Goal: Information Seeking & Learning: Learn about a topic

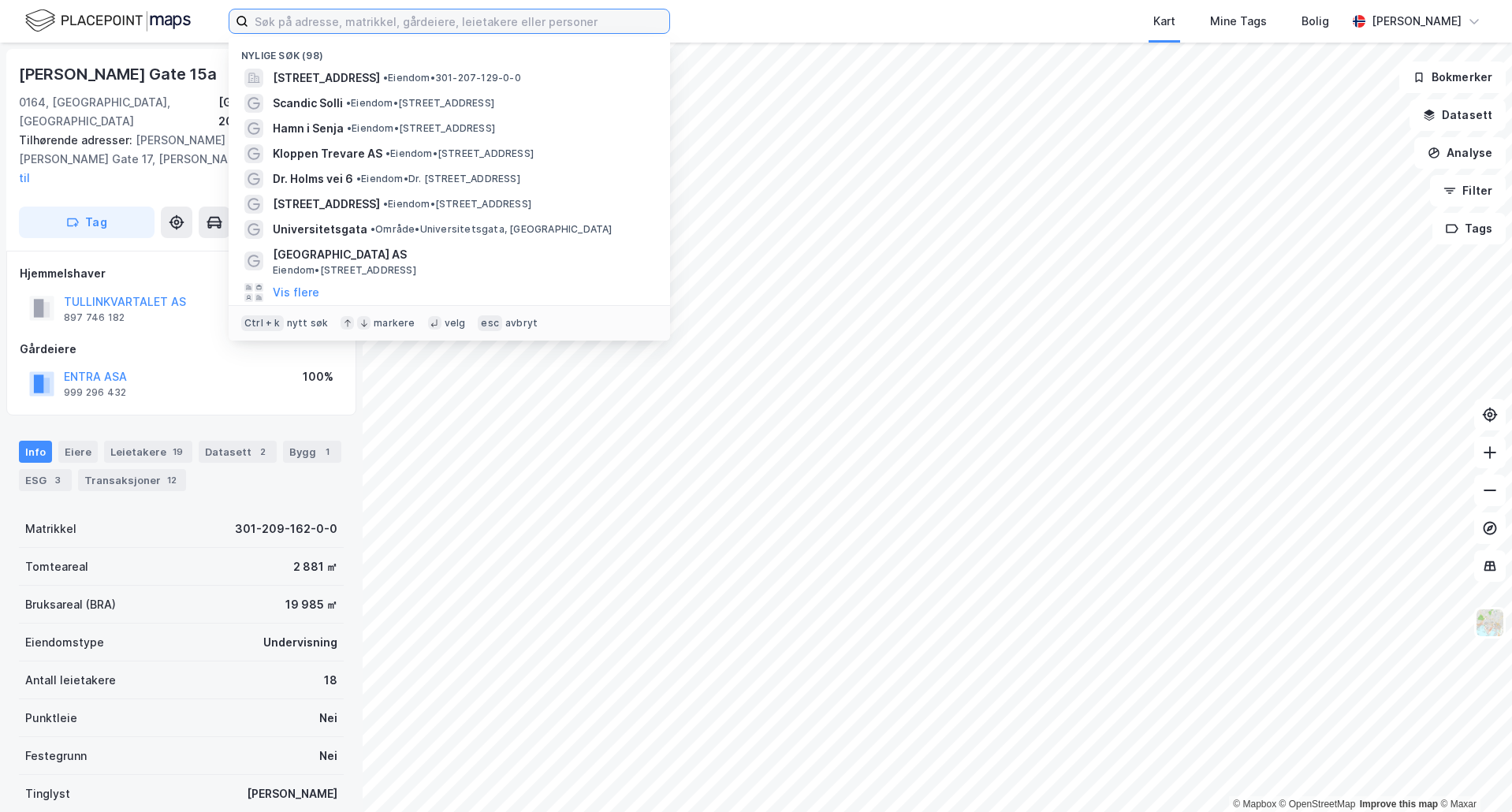
click at [378, 14] on input at bounding box center [459, 22] width 421 height 23
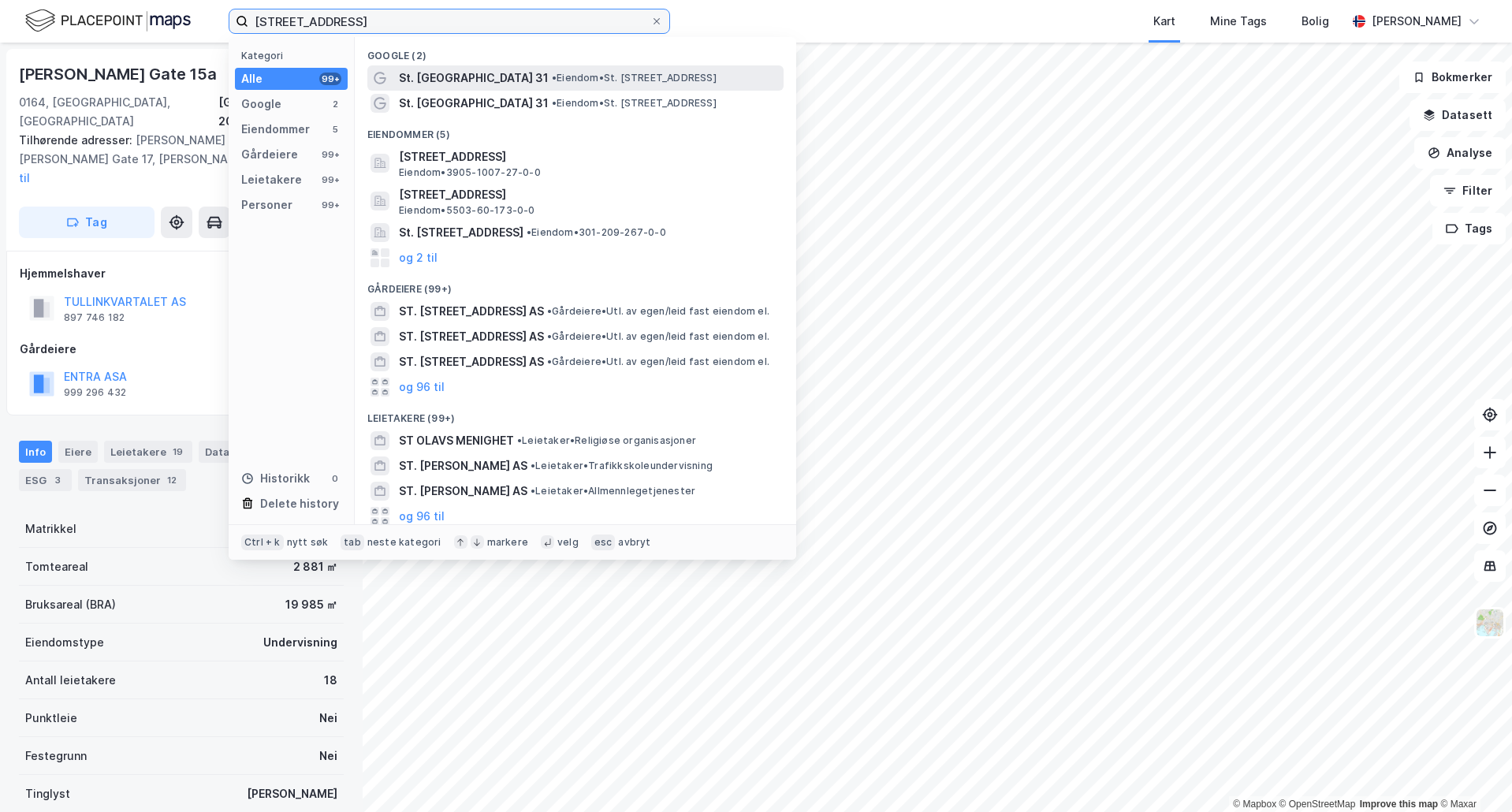
type input "st. olavs gate 31"
click at [422, 81] on span "St. Olavs Gate 31" at bounding box center [473, 78] width 150 height 19
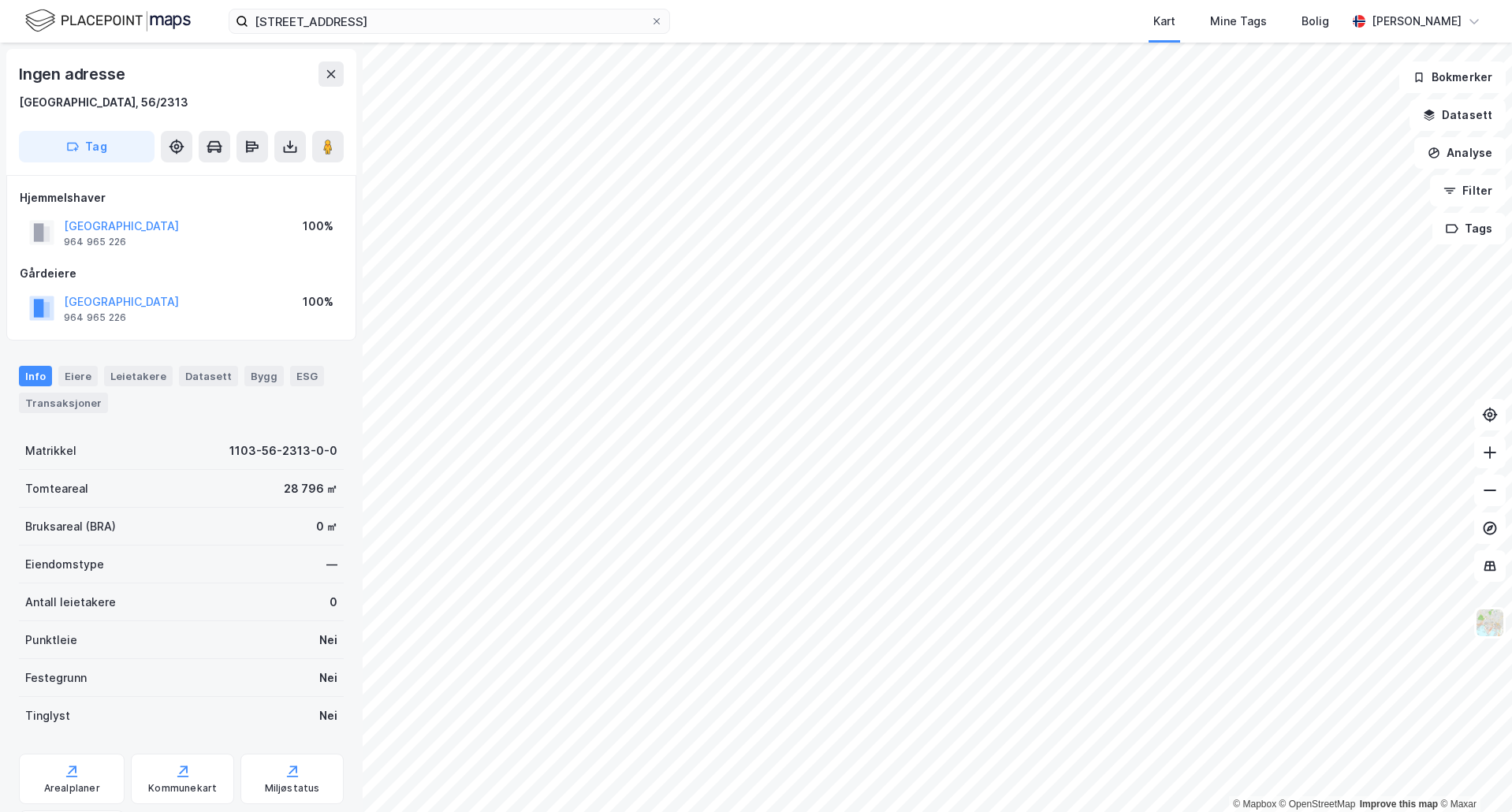
click at [417, 35] on div "st. olavs gate 31 Kart Mine Tags Bolig Even Holmstad Vasveen" at bounding box center [756, 22] width 1512 height 43
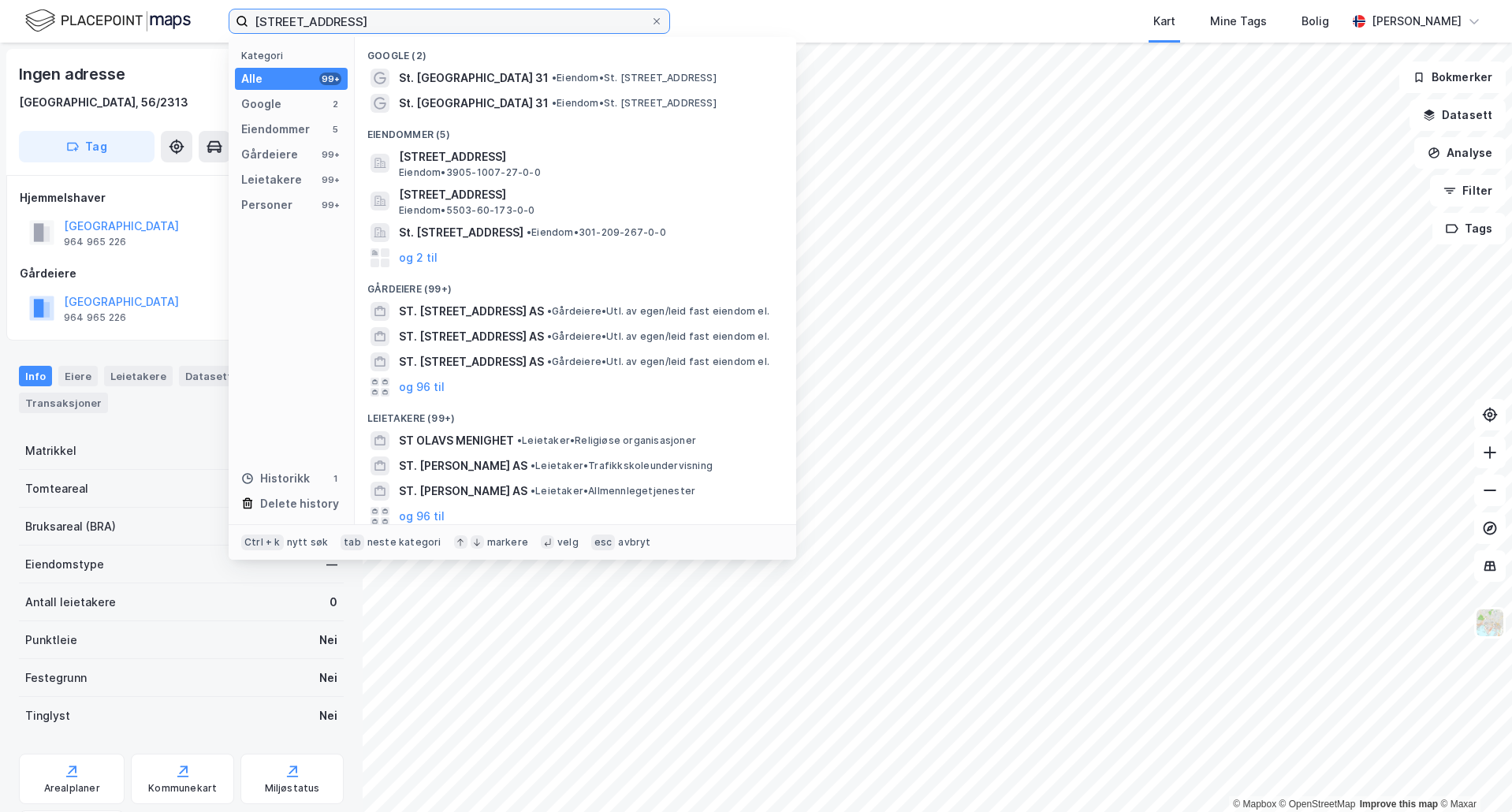
click at [416, 18] on input "st. olavs gate 31" at bounding box center [449, 22] width 402 height 23
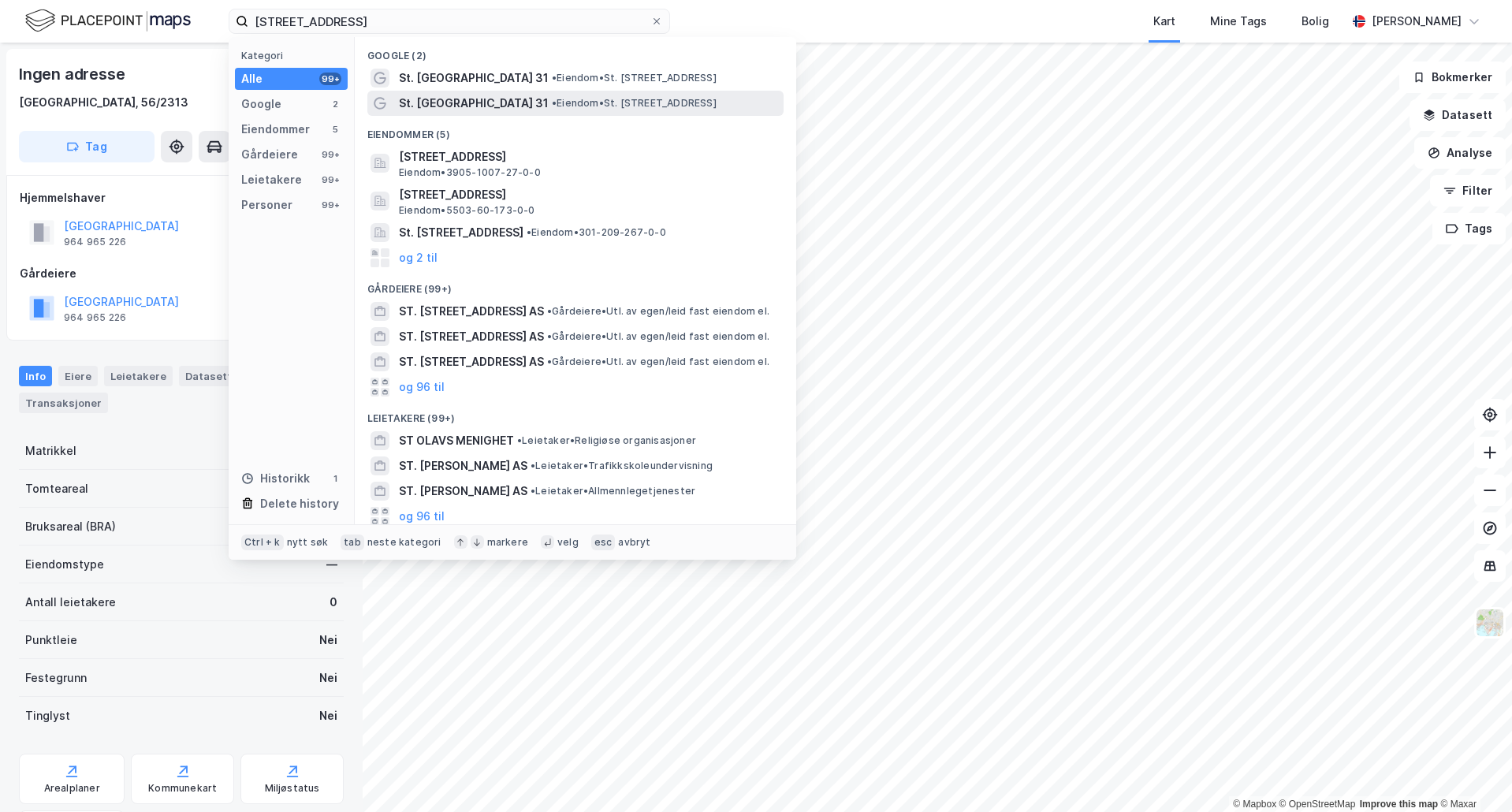
click at [479, 99] on span "St. Olavs Gate 31" at bounding box center [473, 103] width 150 height 19
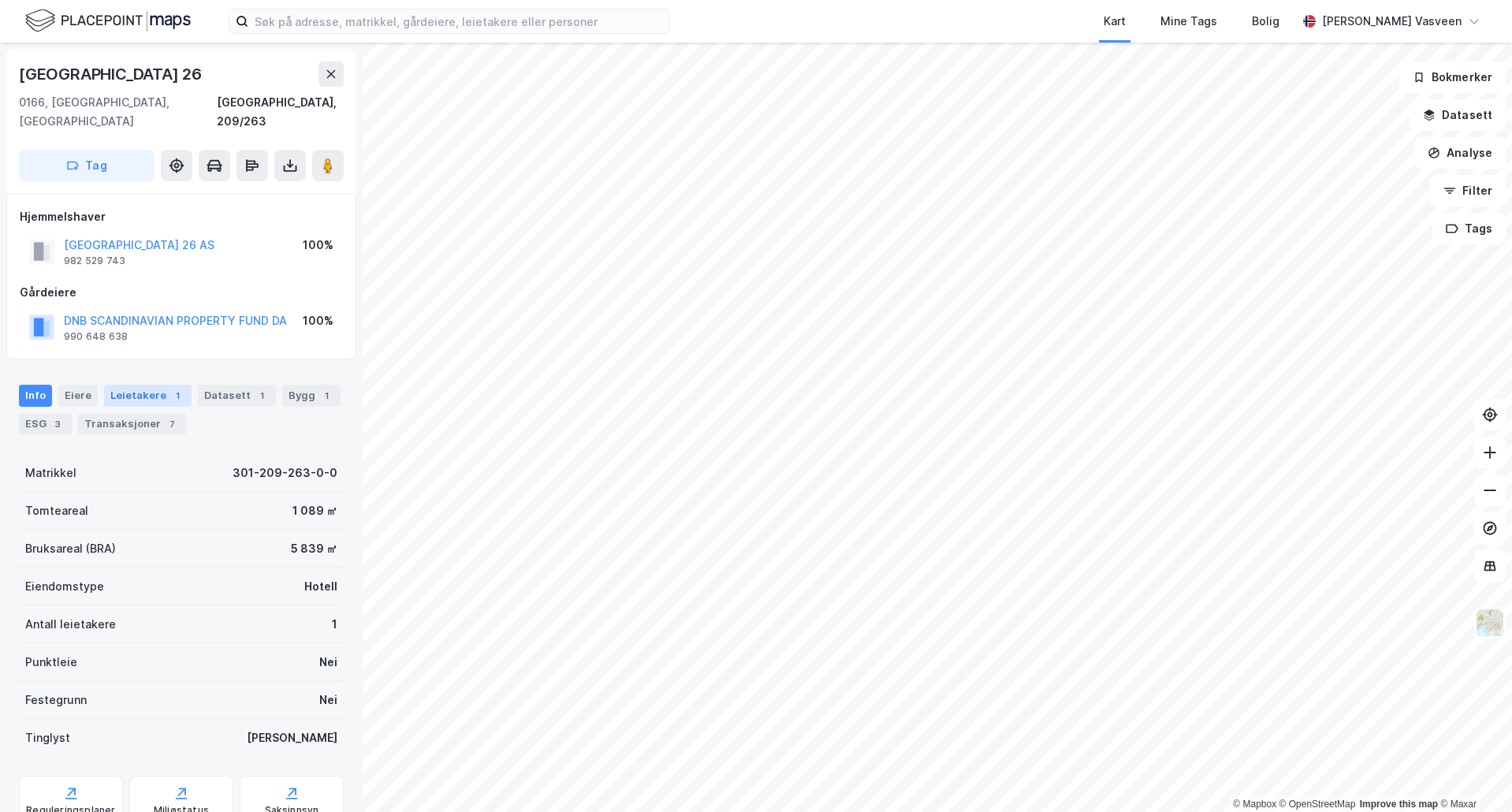
click at [116, 384] on div "Leietakere 1" at bounding box center [148, 395] width 88 height 22
click at [138, 384] on div "Leietakere" at bounding box center [138, 395] width 69 height 22
click at [169, 388] on div "2" at bounding box center [177, 396] width 16 height 16
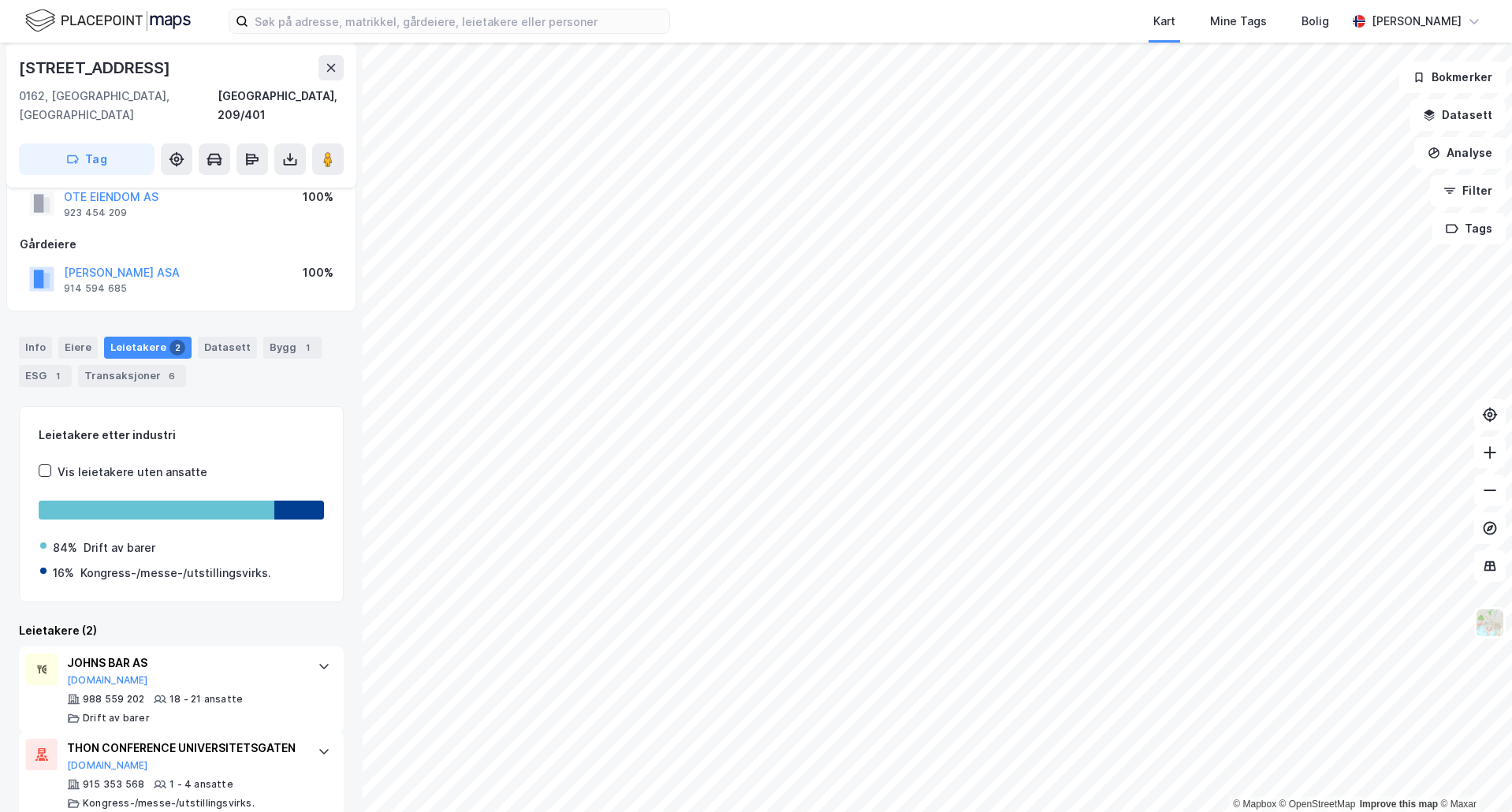
scroll to position [72, 0]
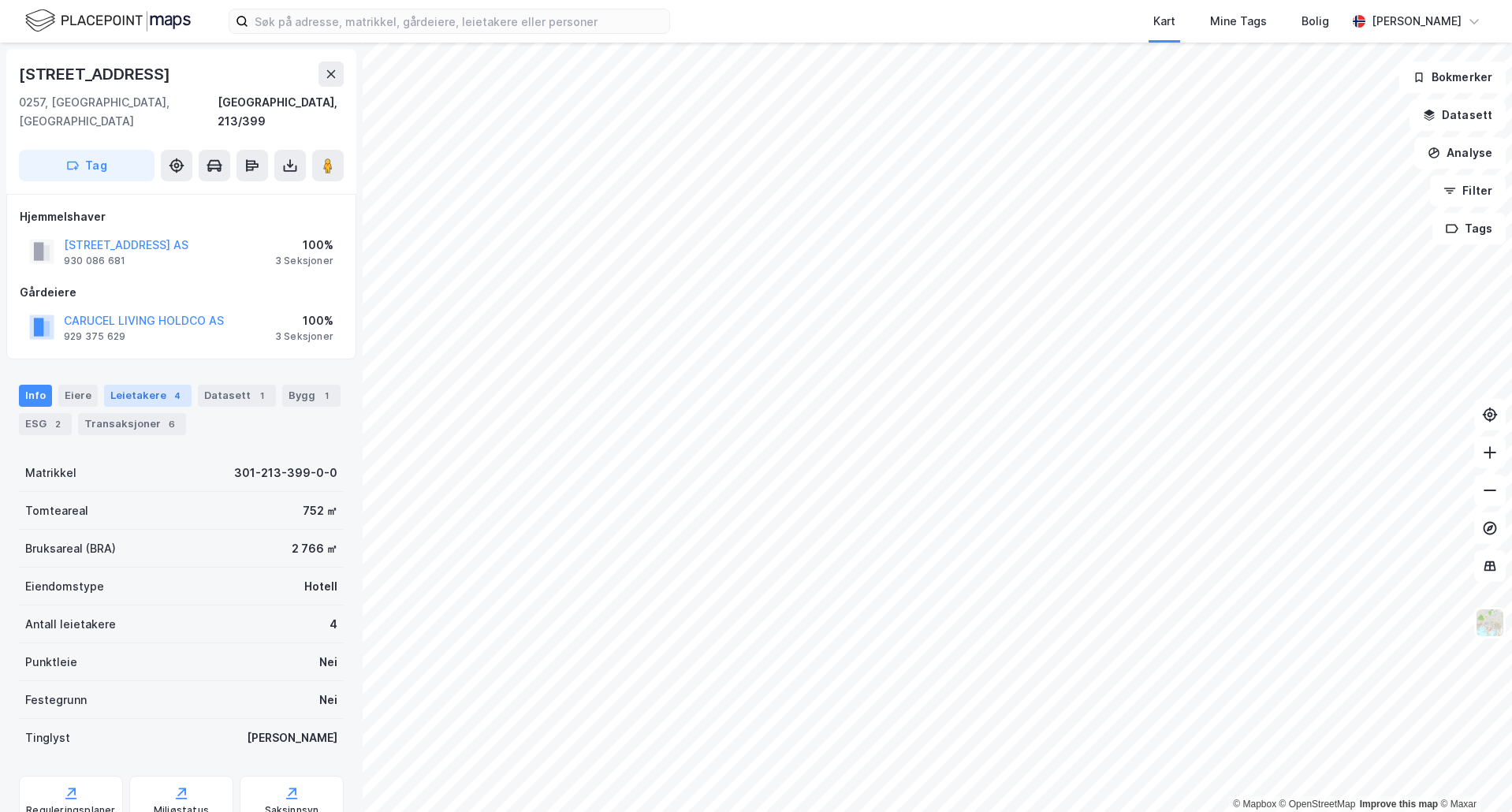
click at [169, 388] on div "4" at bounding box center [177, 396] width 16 height 16
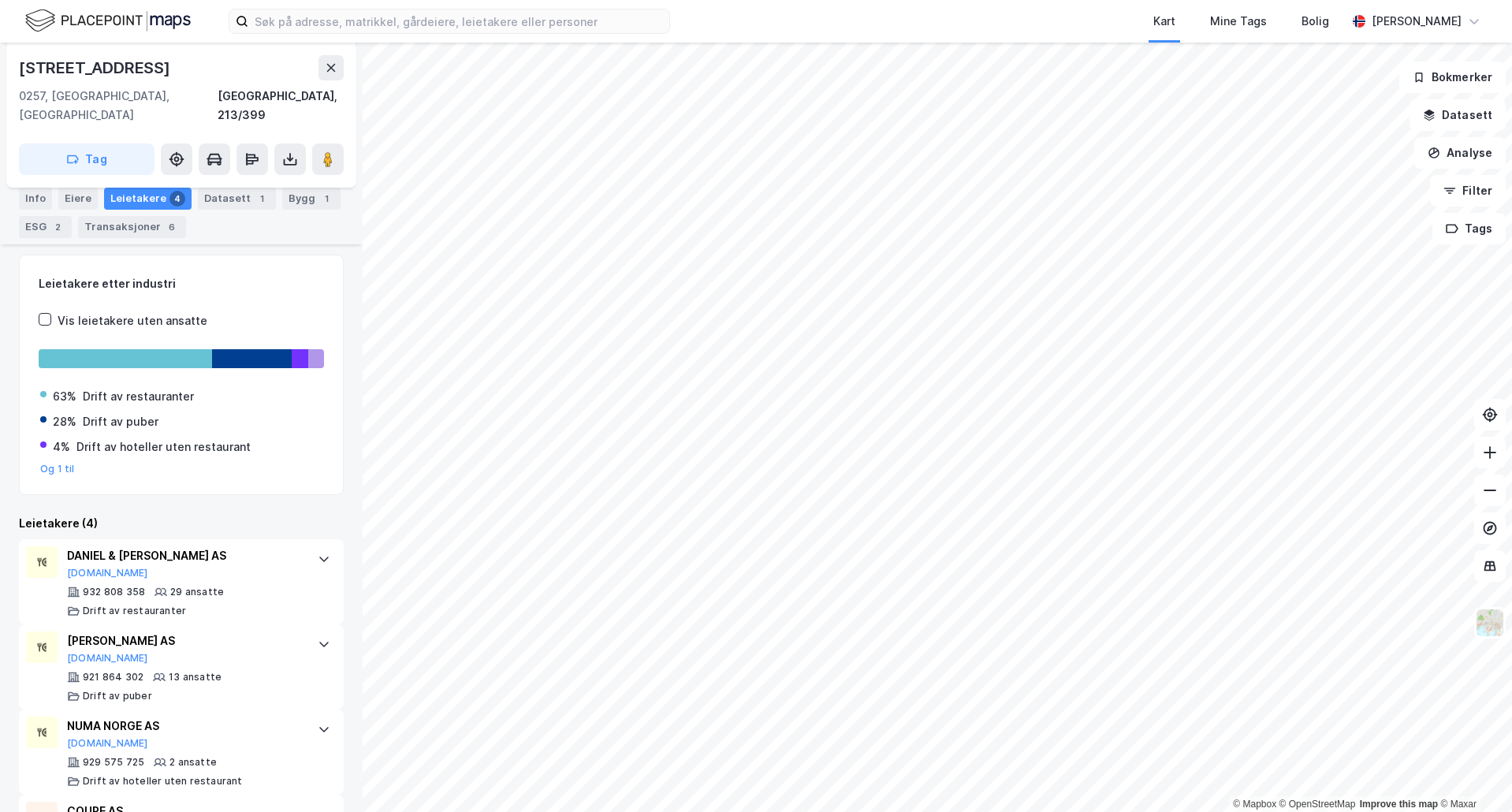
scroll to position [237, 0]
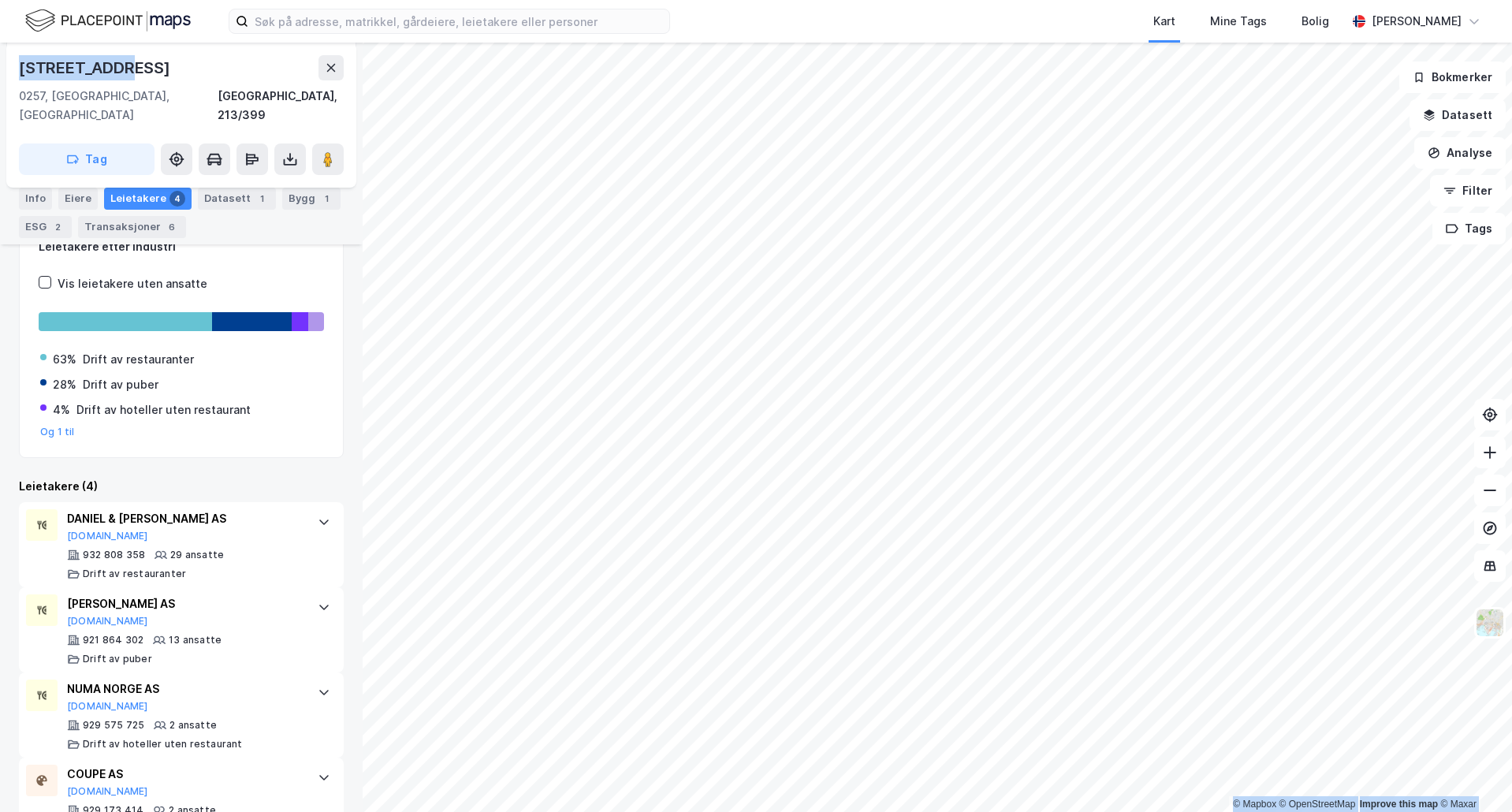
drag, startPoint x: 135, startPoint y: 70, endPoint x: -1, endPoint y: 72, distance: 136.0
click at [0, 72] on html "Kart Mine Tags Bolig Even Holmstad Vasveen © Mapbox © OpenStreetMap Improve thi…" at bounding box center [756, 406] width 1512 height 812
copy div "© Mapbox © OpenStreetMap Improve this map © Maxar Skovveien 15"
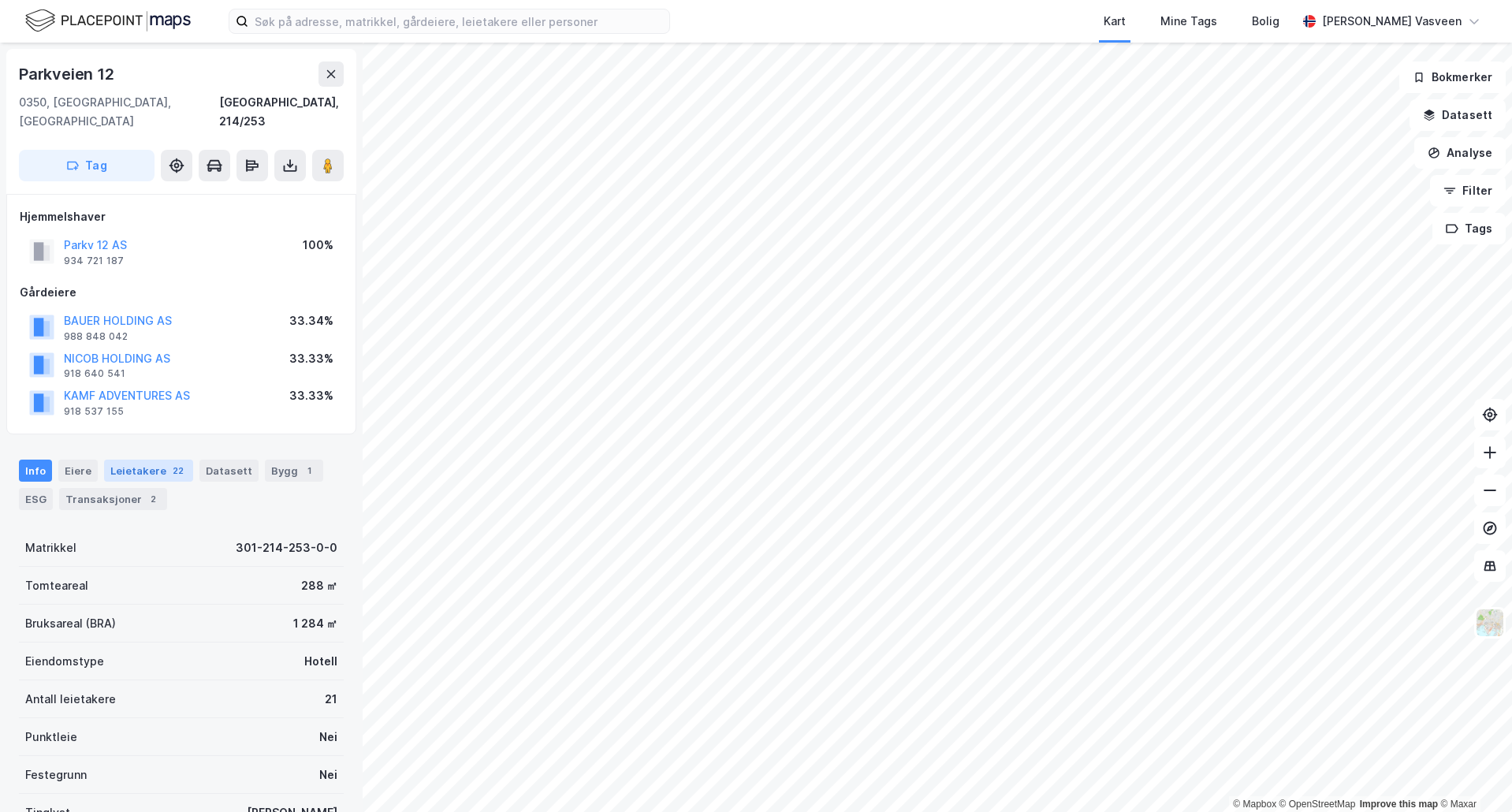
click at [155, 460] on div "Leietakere 22" at bounding box center [148, 471] width 89 height 22
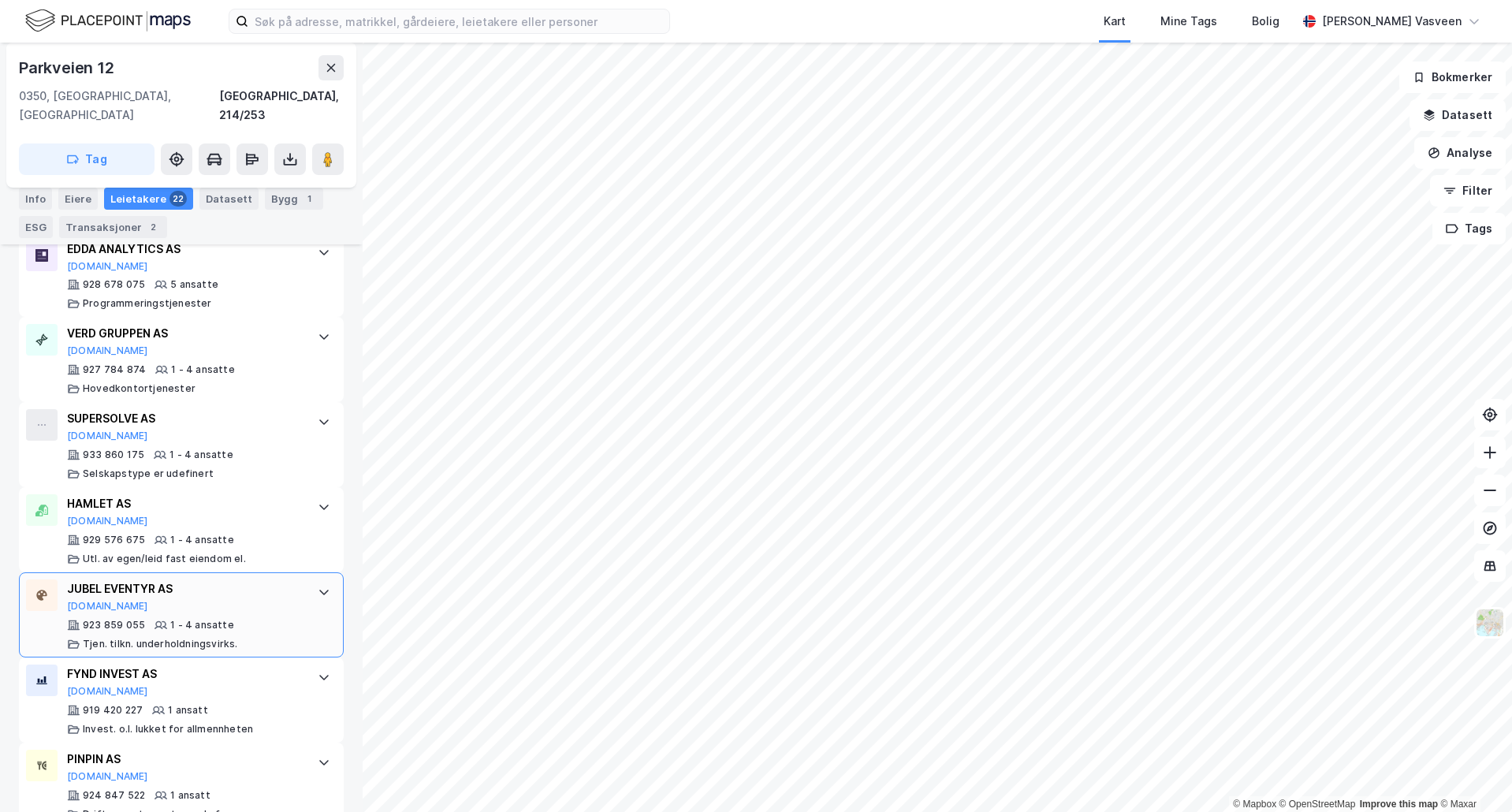
scroll to position [1870, 0]
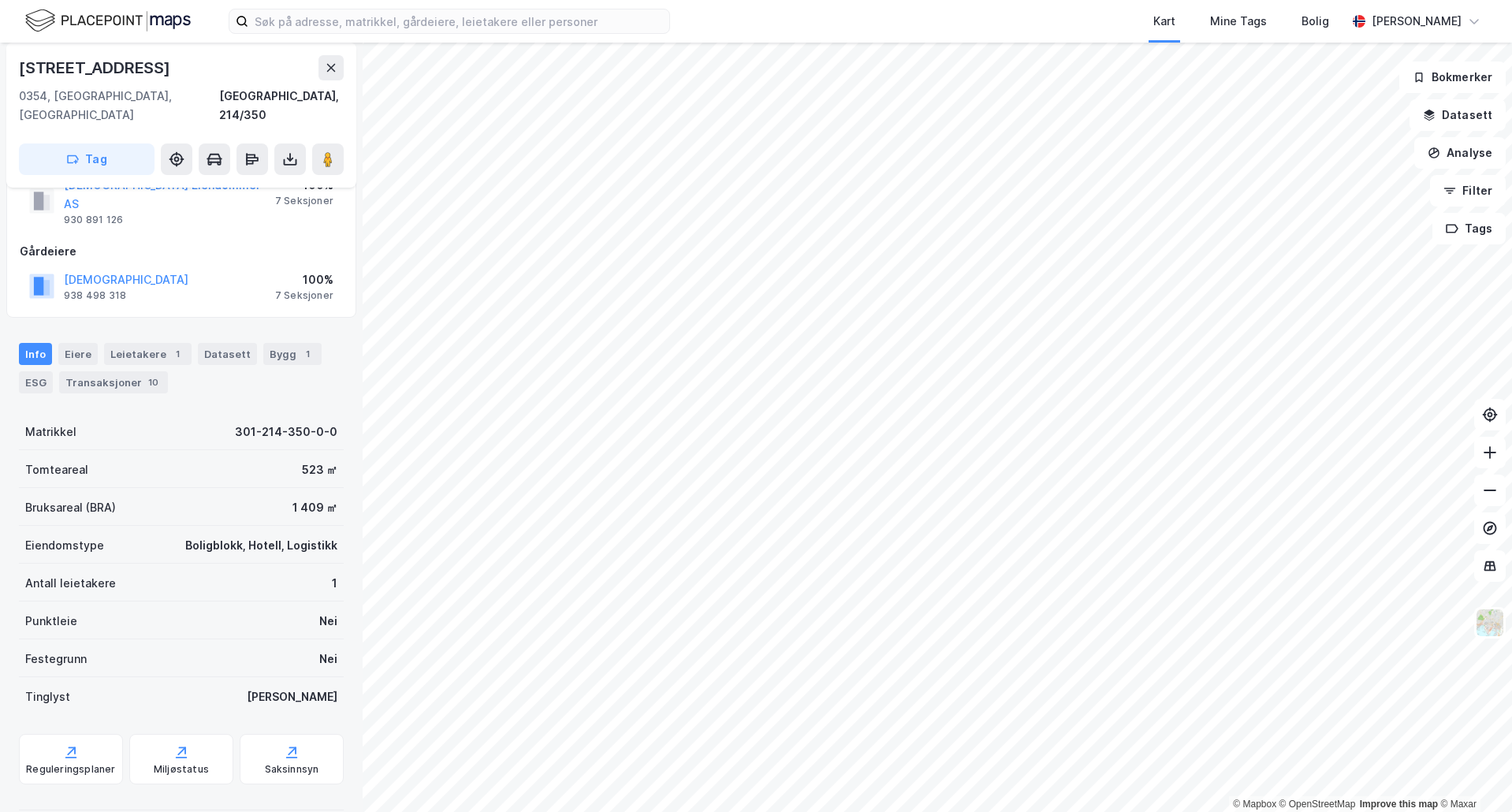
scroll to position [109, 0]
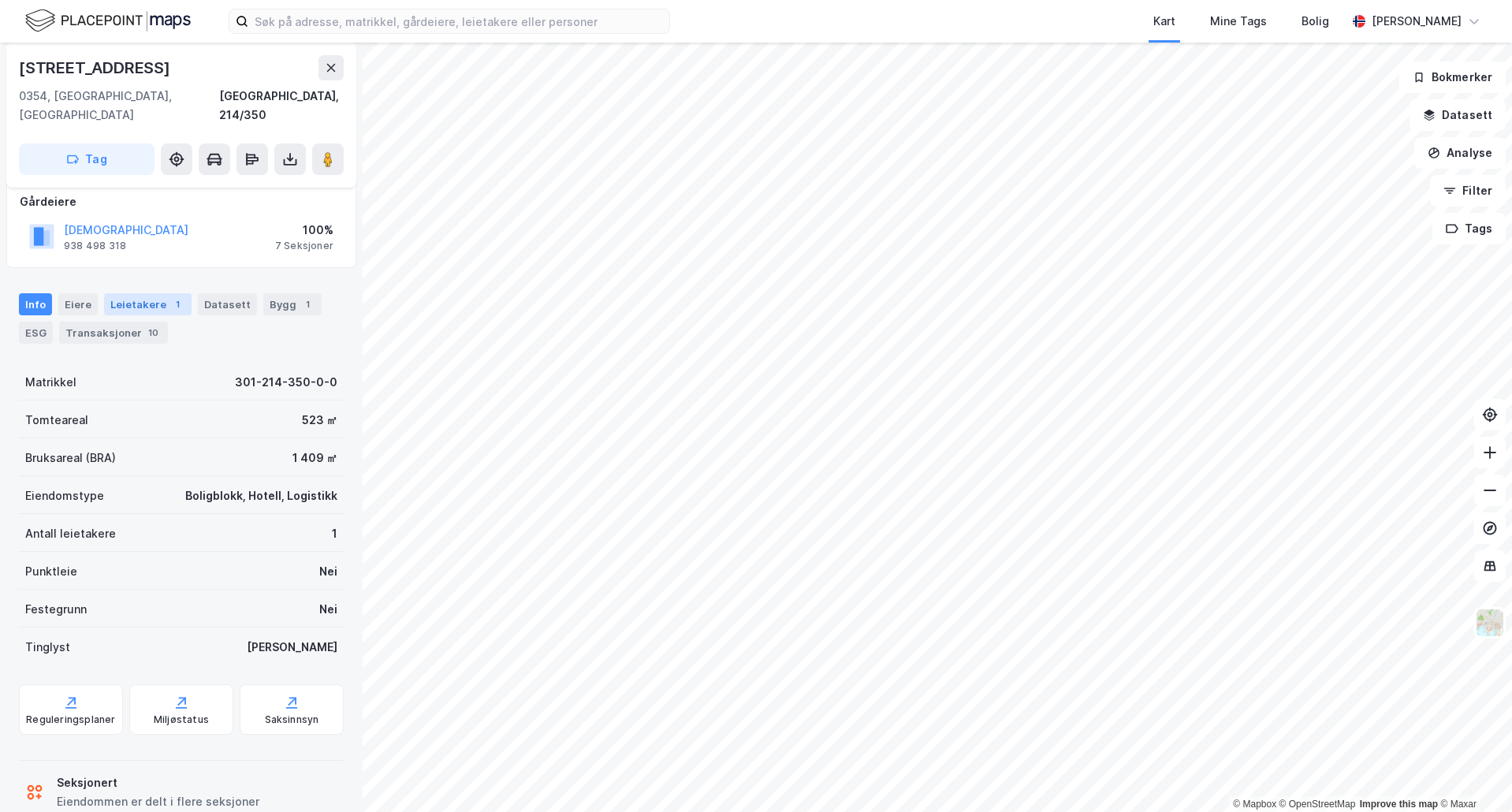
click at [141, 293] on div "Leietakere 1" at bounding box center [148, 304] width 88 height 22
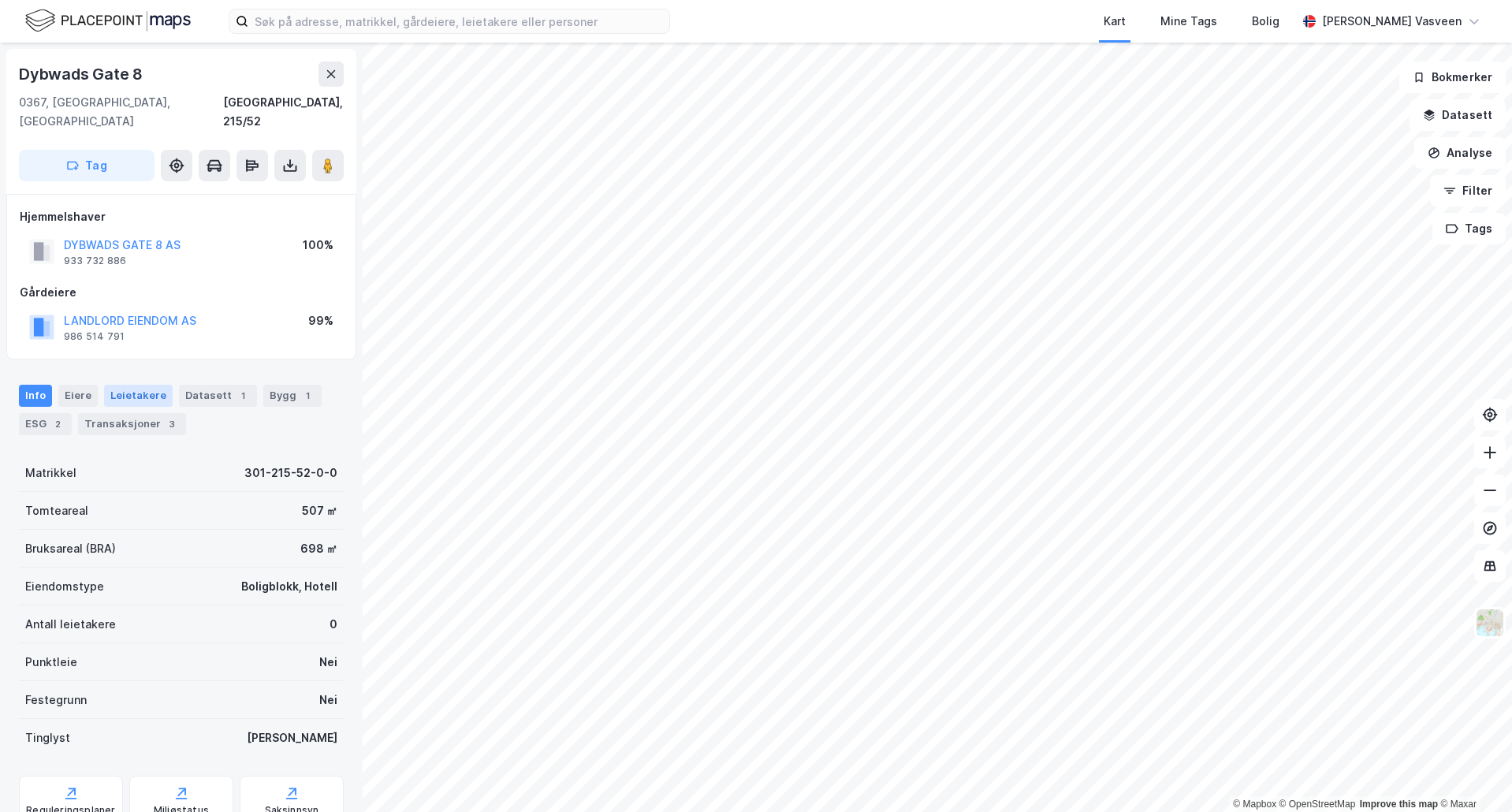
click at [116, 384] on div "Leietakere" at bounding box center [138, 395] width 69 height 22
click at [152, 384] on div "Leietakere 1" at bounding box center [148, 395] width 88 height 22
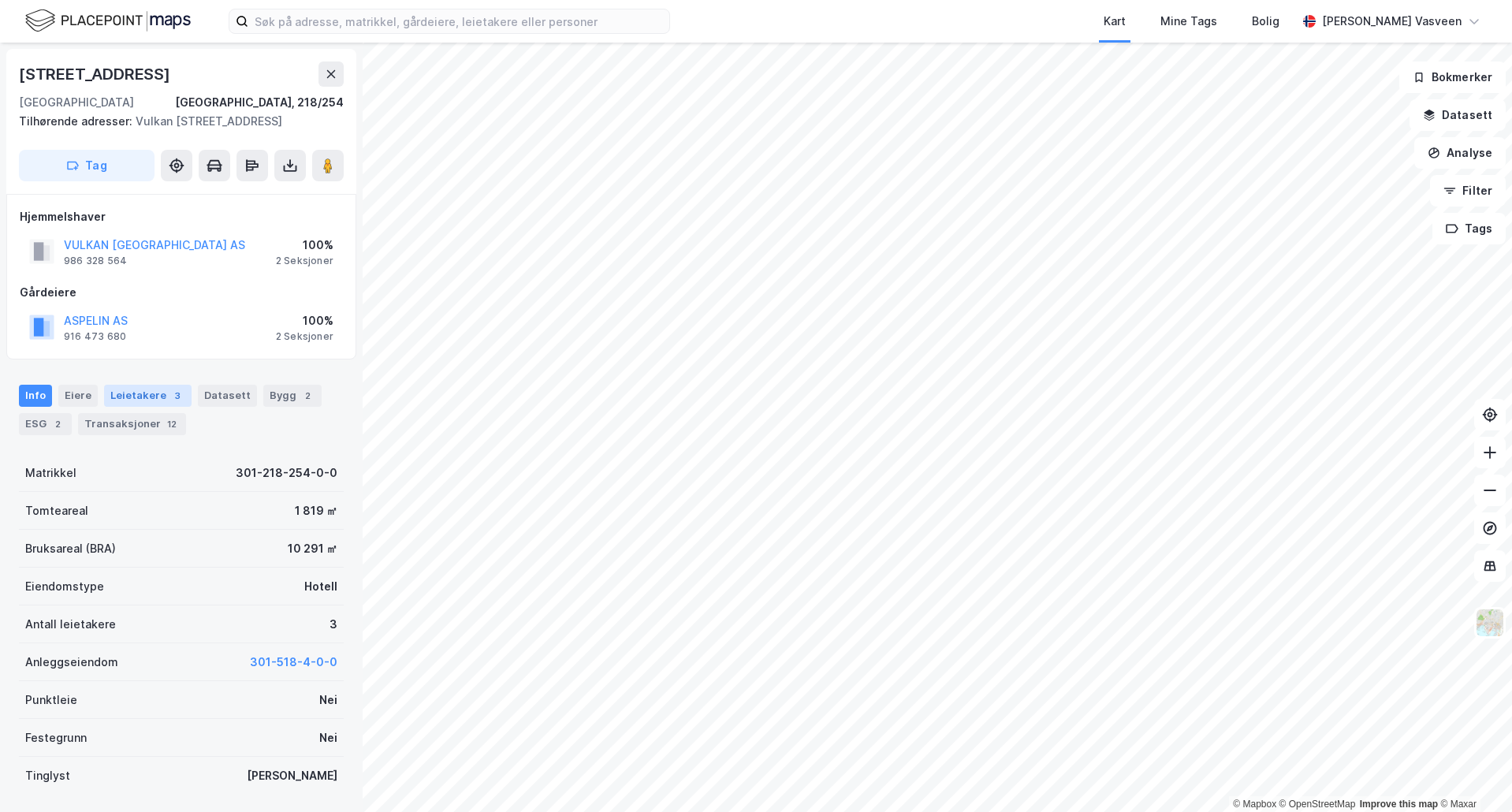
click at [141, 407] on div "Leietakere 3" at bounding box center [148, 395] width 88 height 22
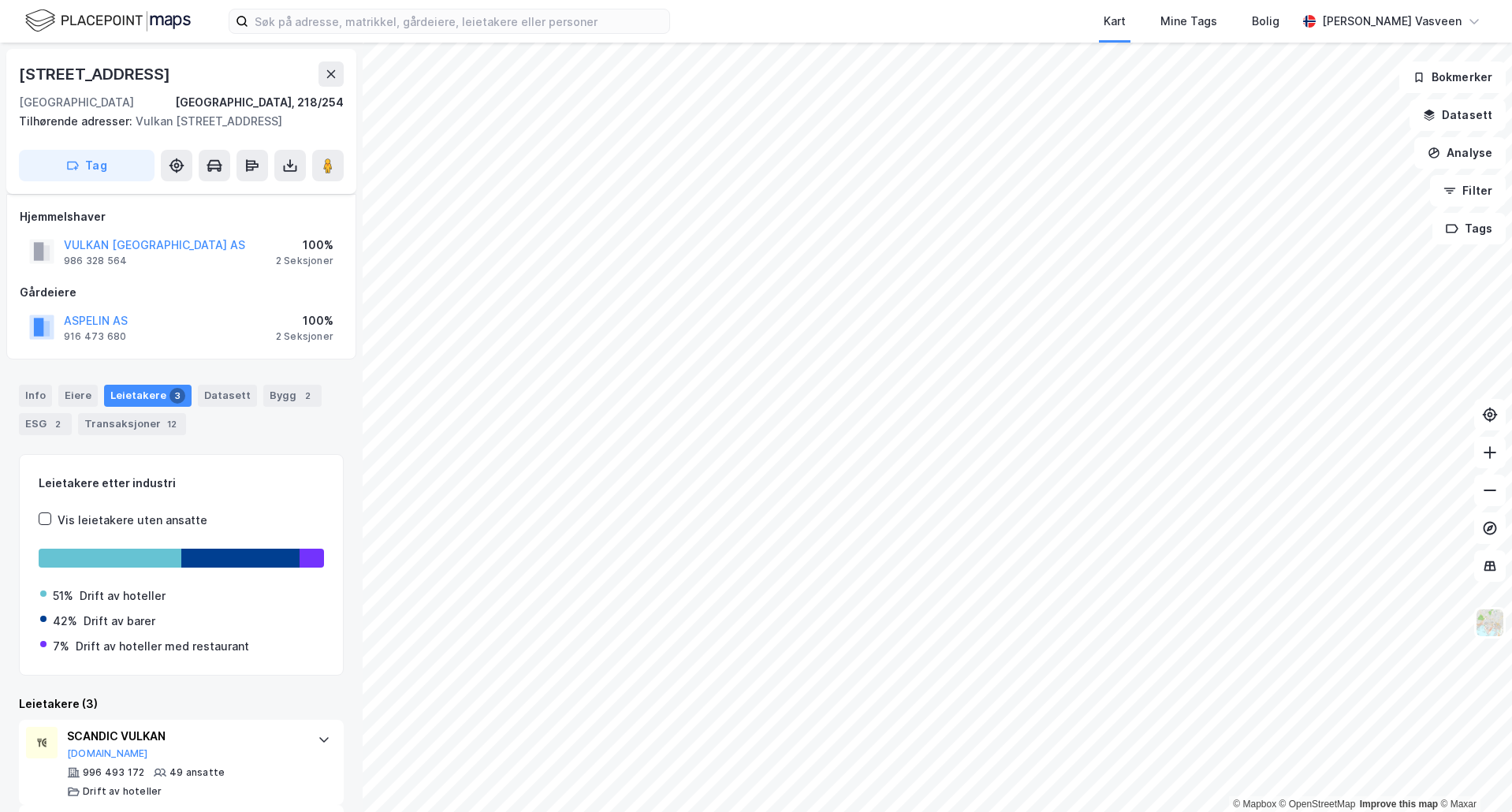
scroll to position [201, 0]
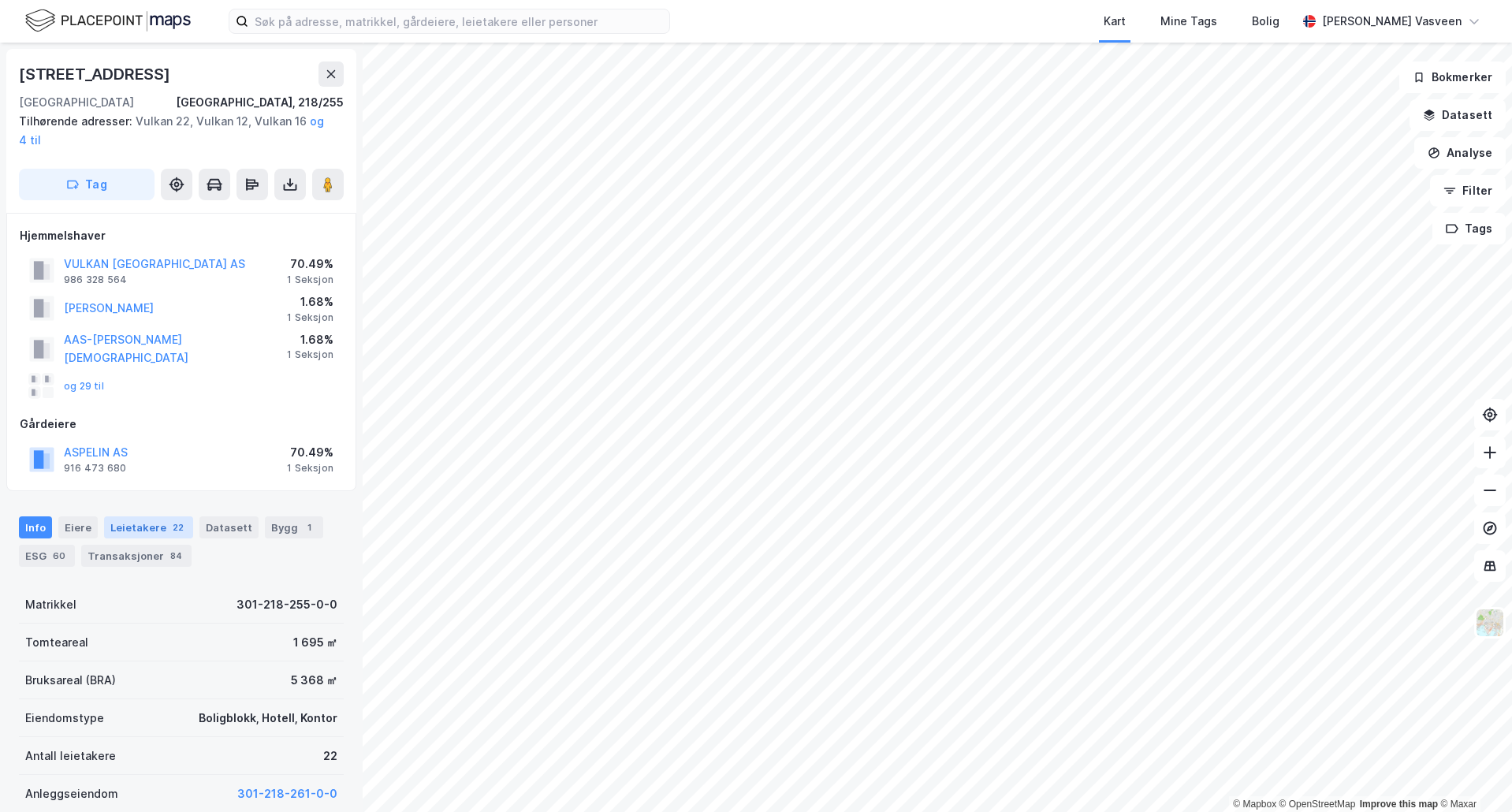
click at [169, 523] on div "22" at bounding box center [177, 528] width 17 height 16
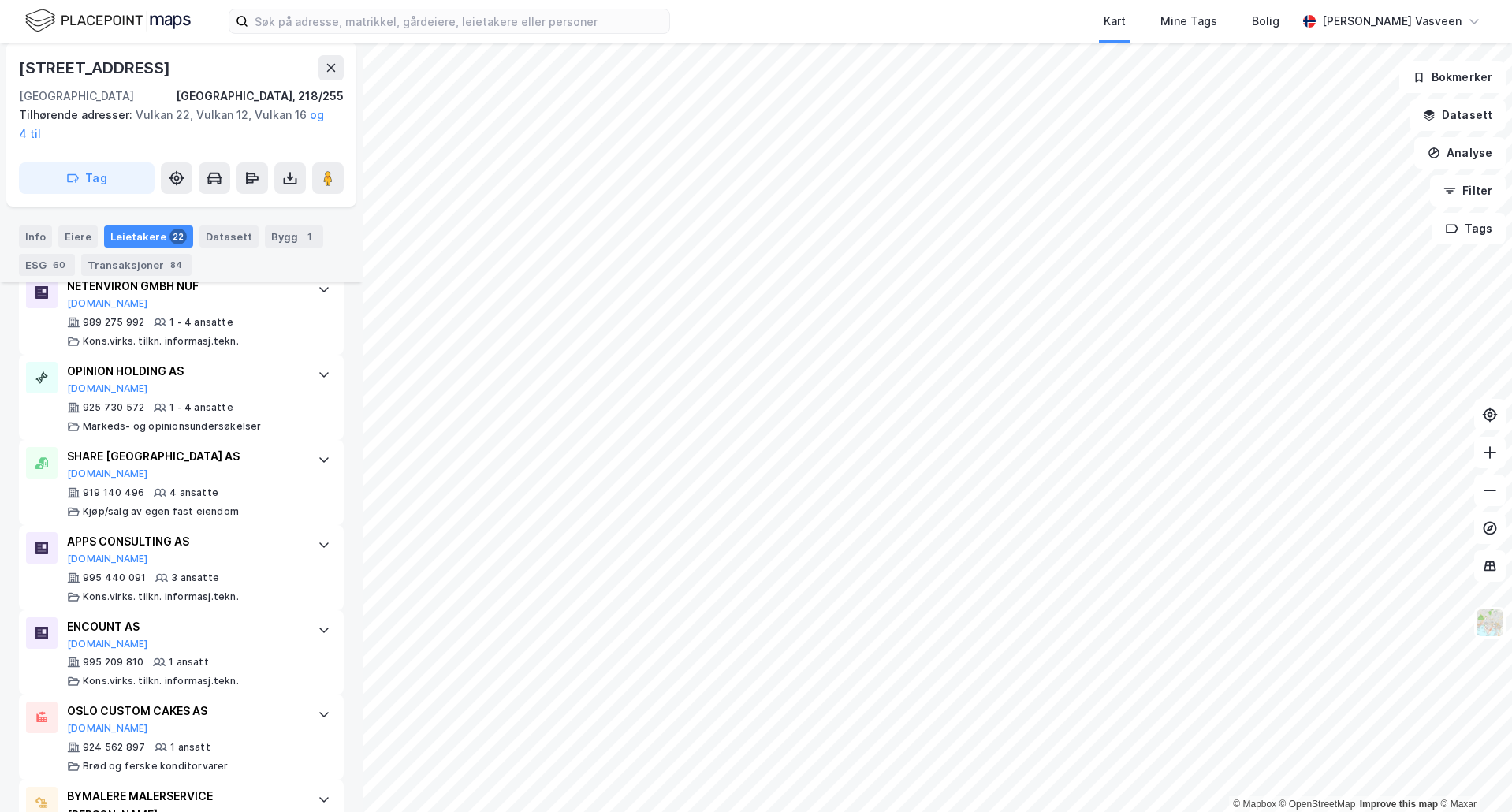
scroll to position [1649, 0]
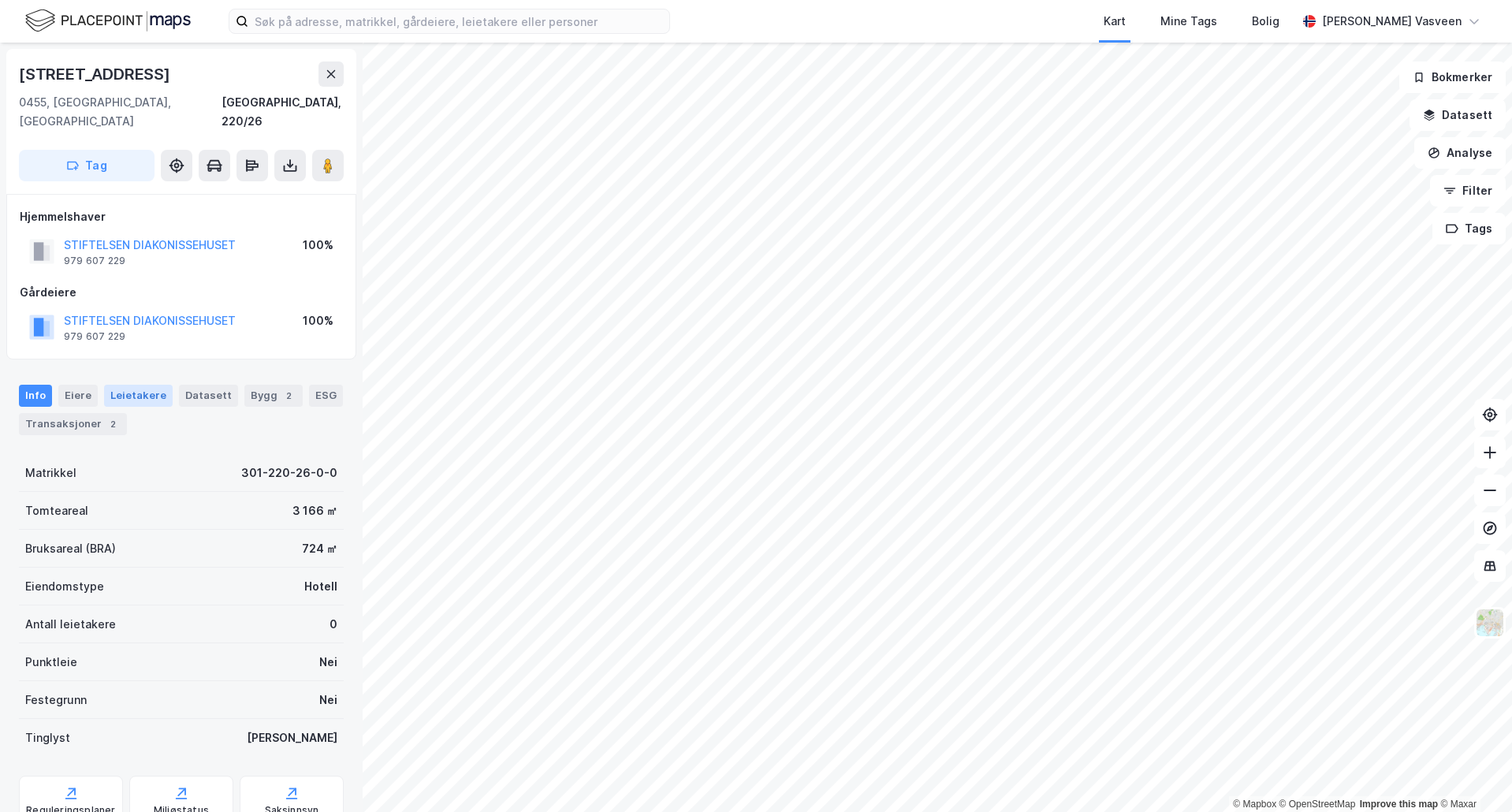
click at [159, 385] on div "Leietakere" at bounding box center [138, 395] width 69 height 22
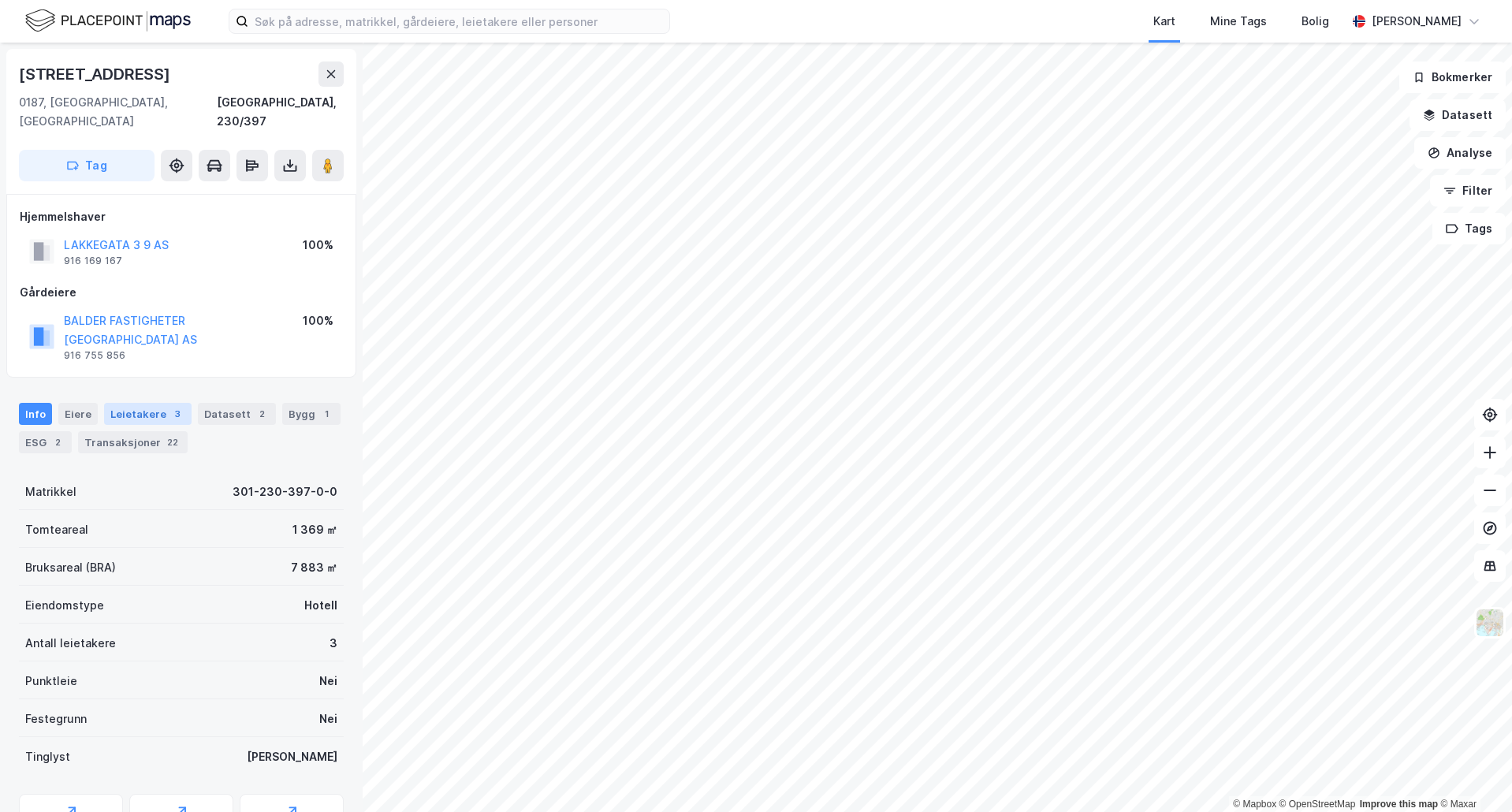
click at [128, 403] on div "Leietakere 3" at bounding box center [148, 414] width 88 height 22
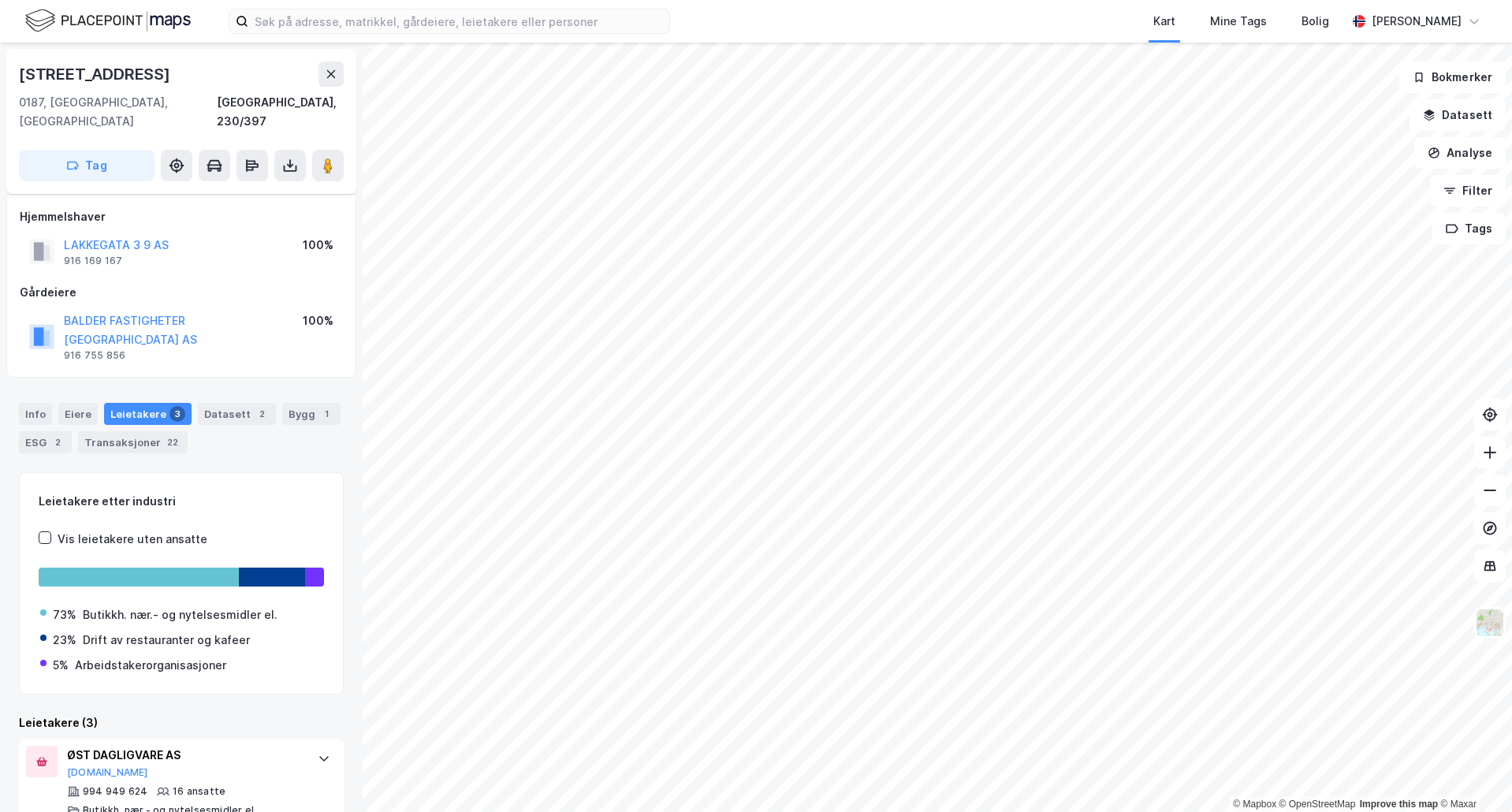
scroll to position [182, 0]
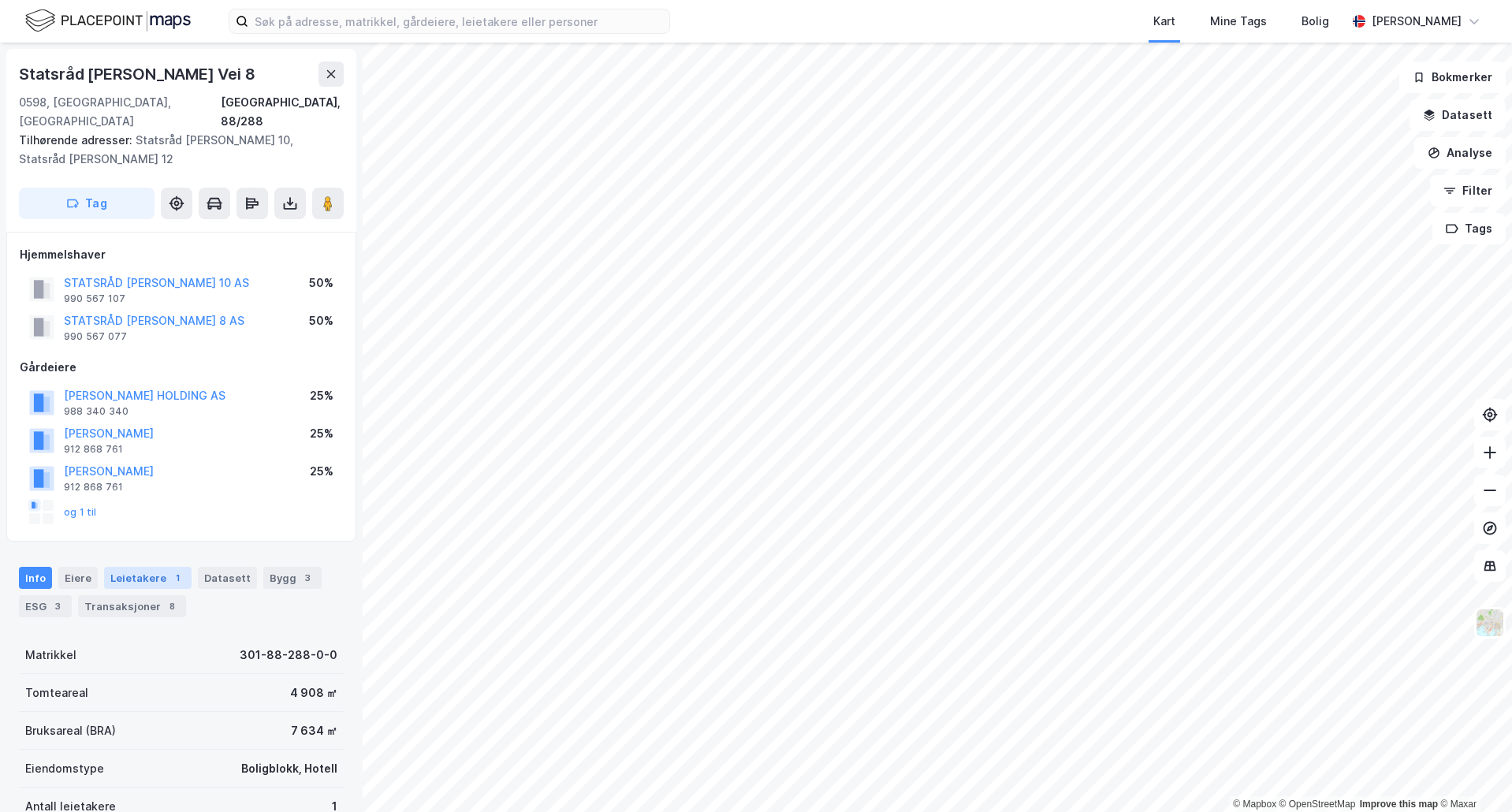
click at [127, 567] on div "Leietakere 1" at bounding box center [148, 578] width 88 height 22
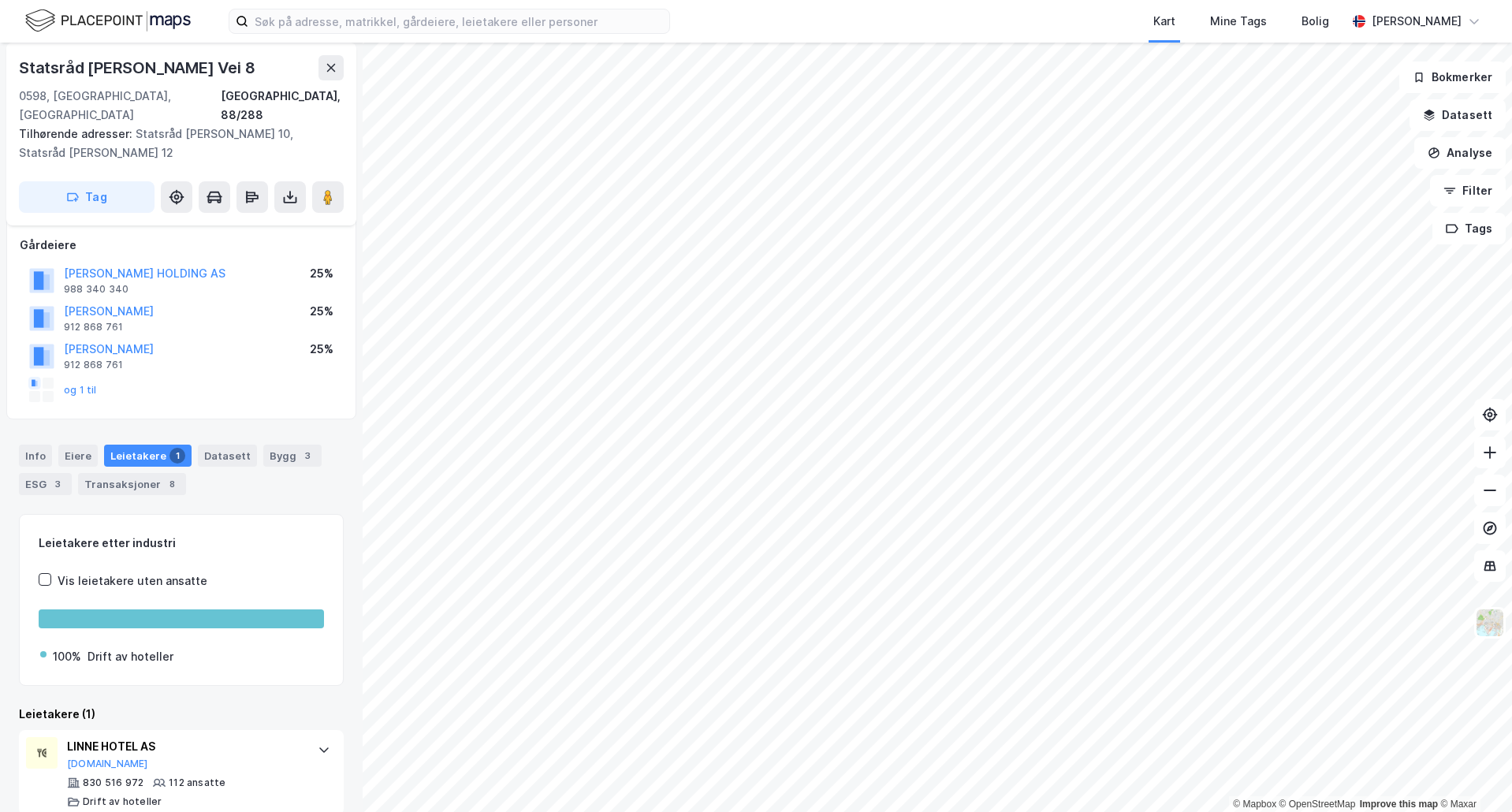
scroll to position [125, 0]
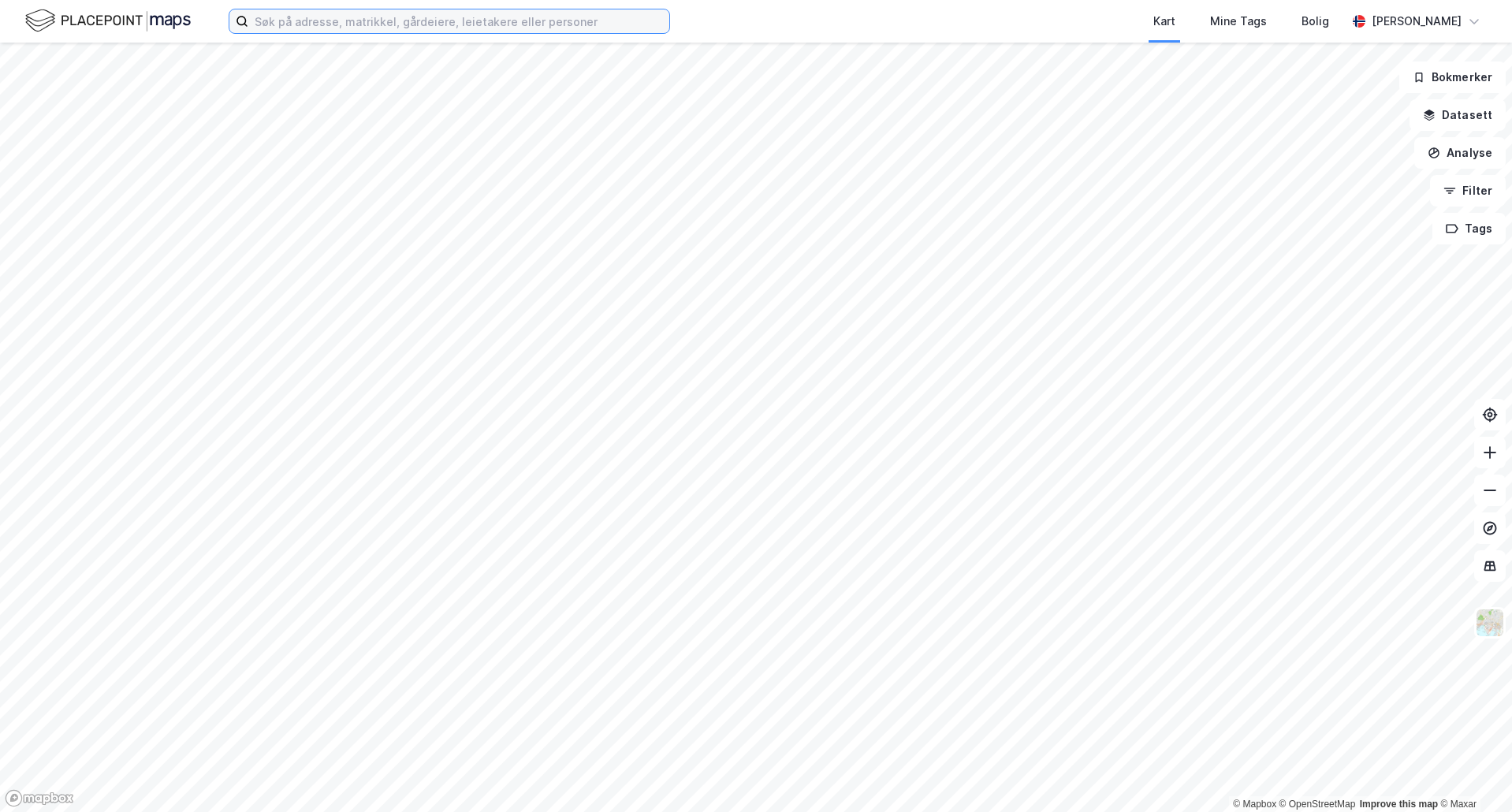
click at [337, 19] on input at bounding box center [459, 22] width 421 height 23
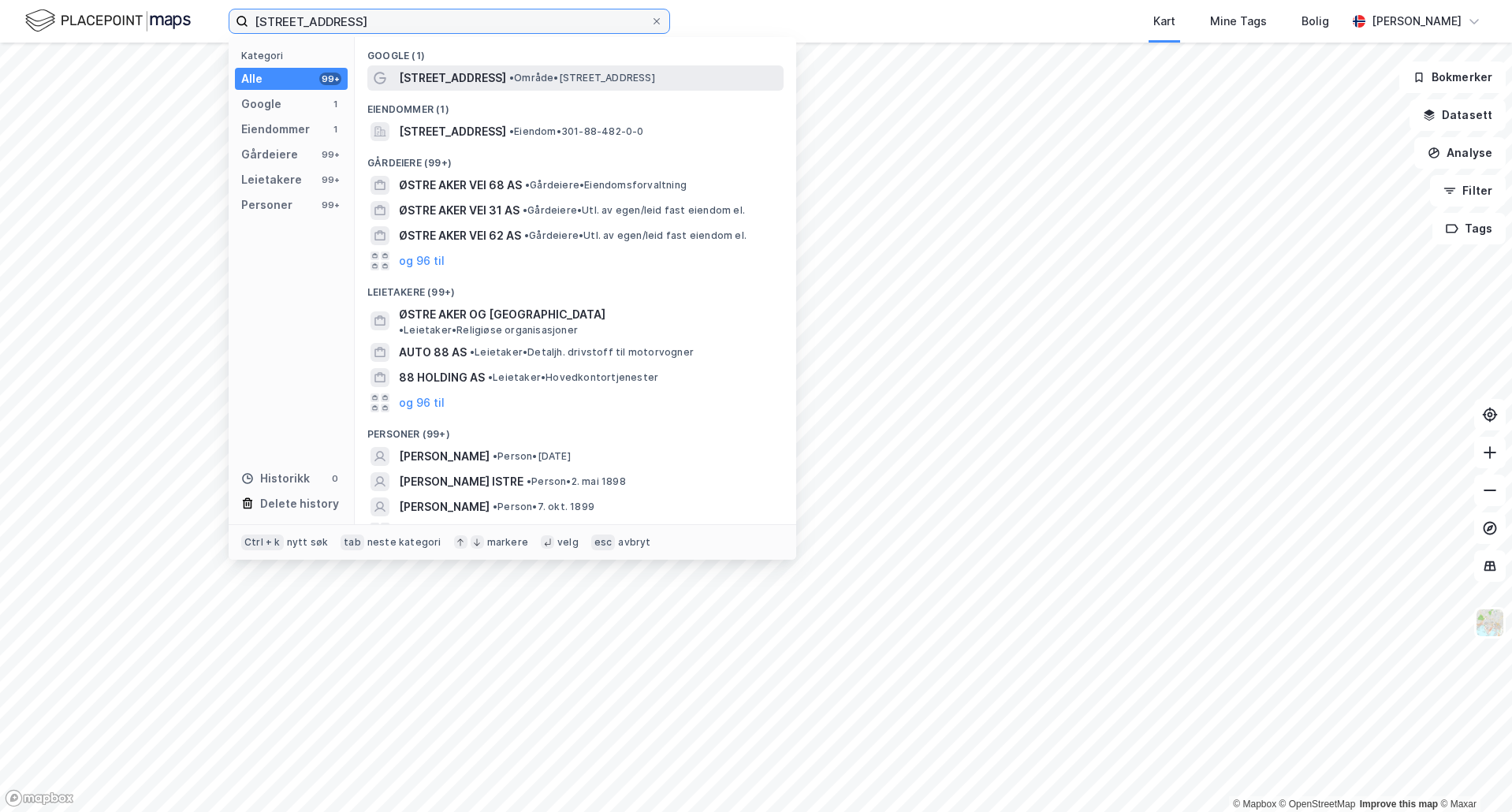
type input "[STREET_ADDRESS]"
click at [456, 86] on span "[STREET_ADDRESS]" at bounding box center [452, 78] width 107 height 19
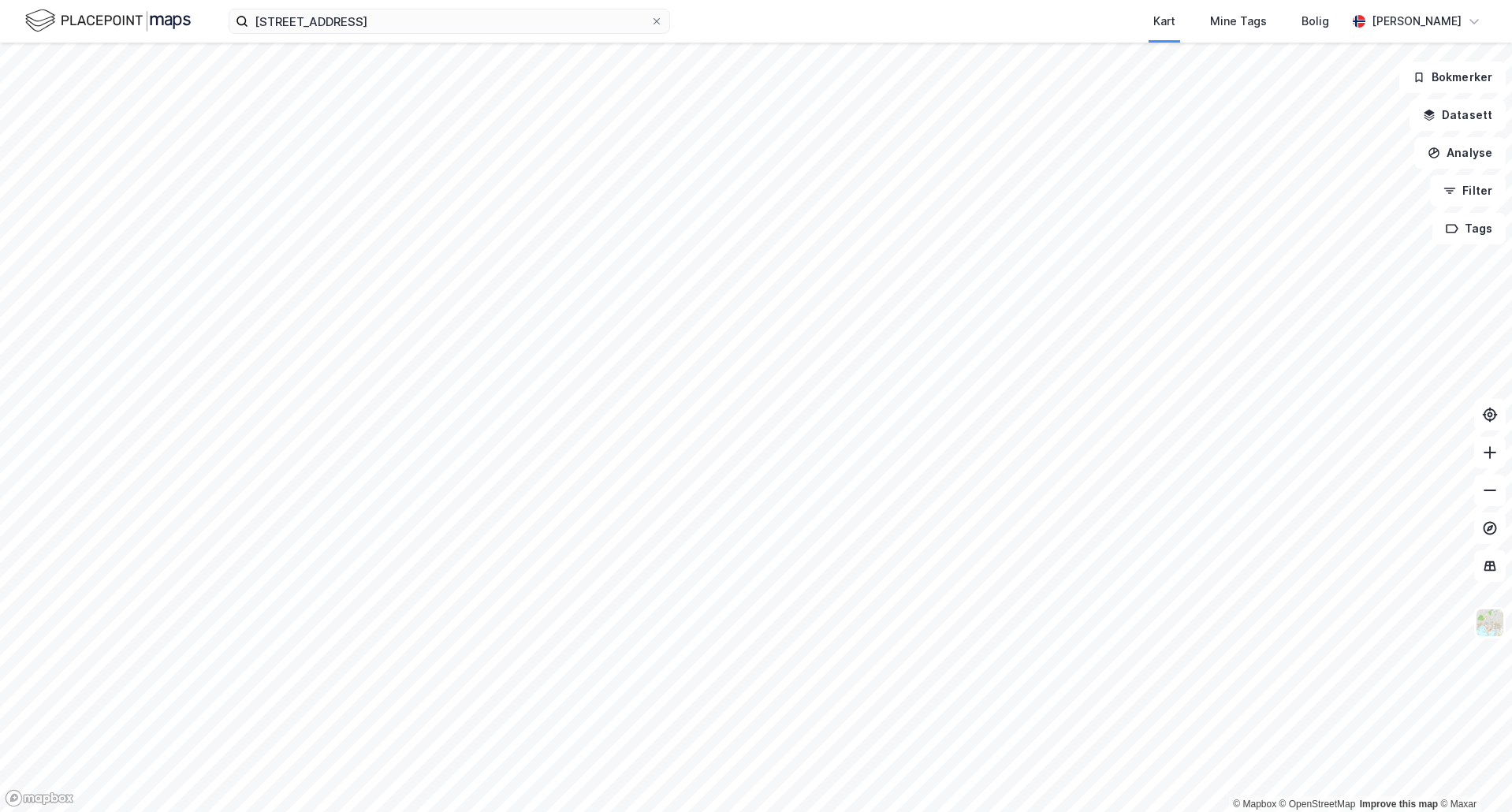
click at [406, 35] on div "østre aker vei 88 Kart Mine Tags Bolig [PERSON_NAME][GEOGRAPHIC_DATA]" at bounding box center [756, 22] width 1512 height 43
click at [397, 17] on input "[STREET_ADDRESS]" at bounding box center [449, 22] width 402 height 23
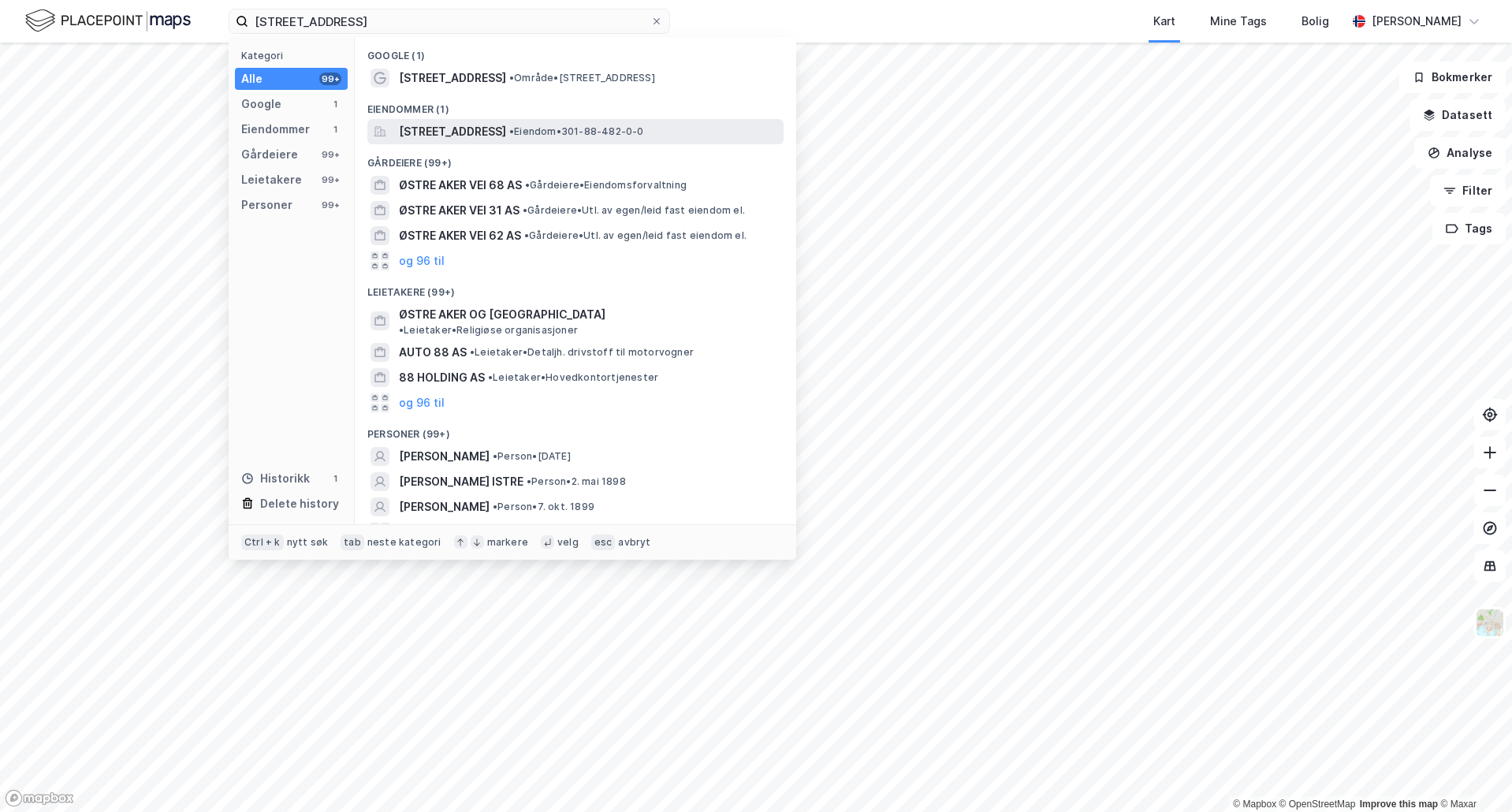
click at [630, 136] on span "• Eiendom • 301-88-482-0-0" at bounding box center [576, 132] width 134 height 13
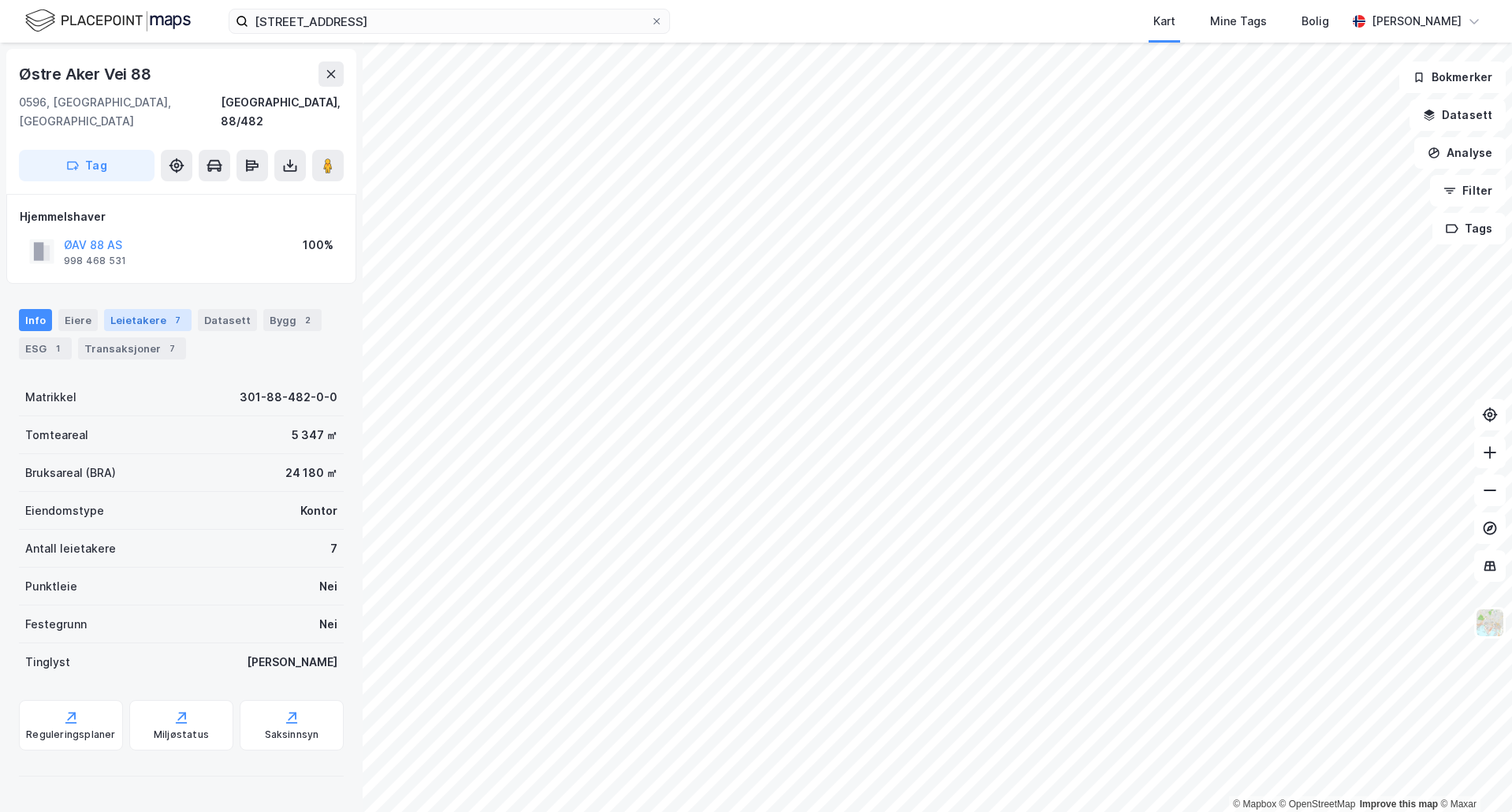
click at [159, 309] on div "Leietakere 7" at bounding box center [148, 320] width 88 height 22
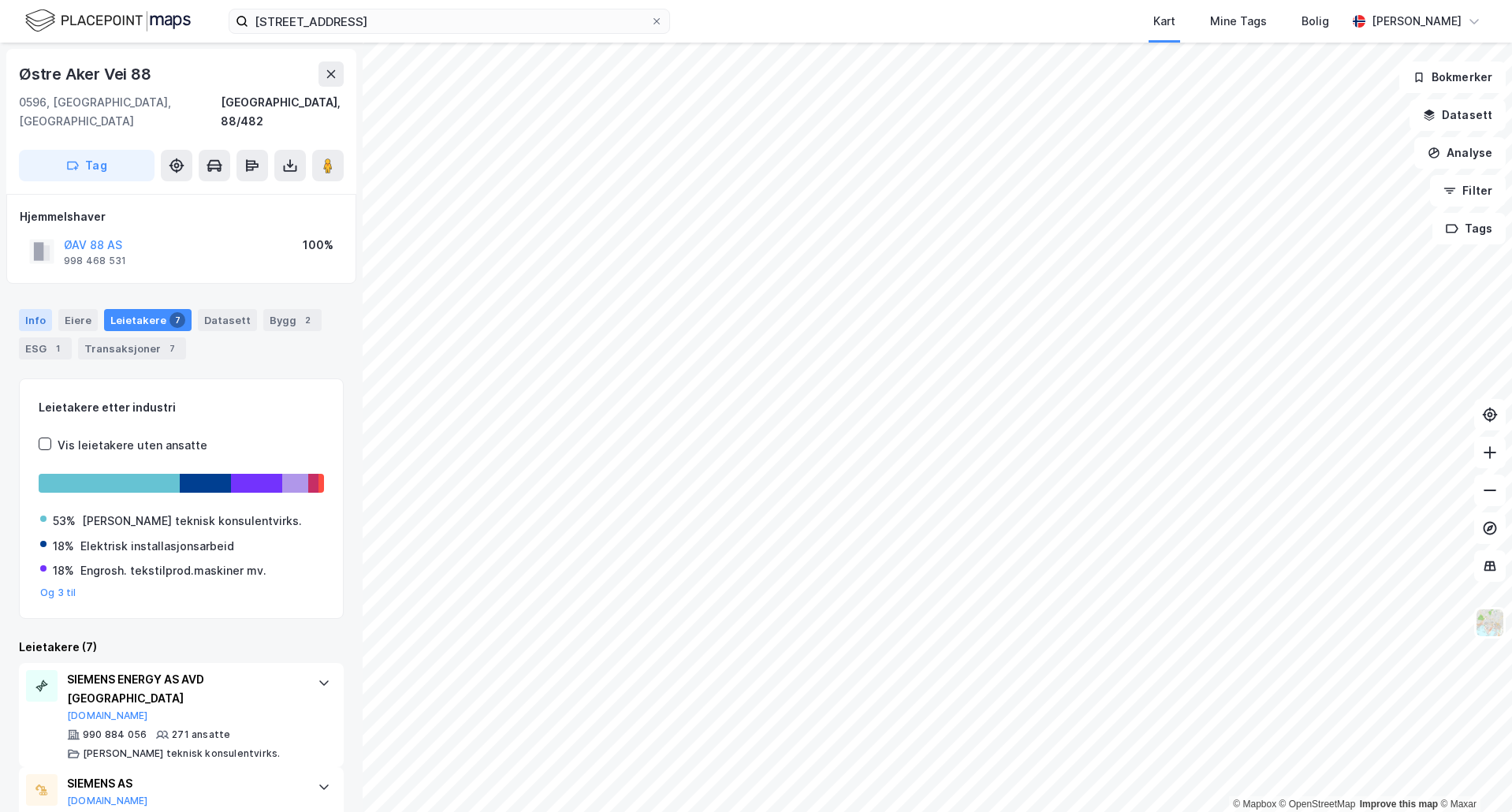
click at [25, 309] on div "Info" at bounding box center [35, 320] width 33 height 22
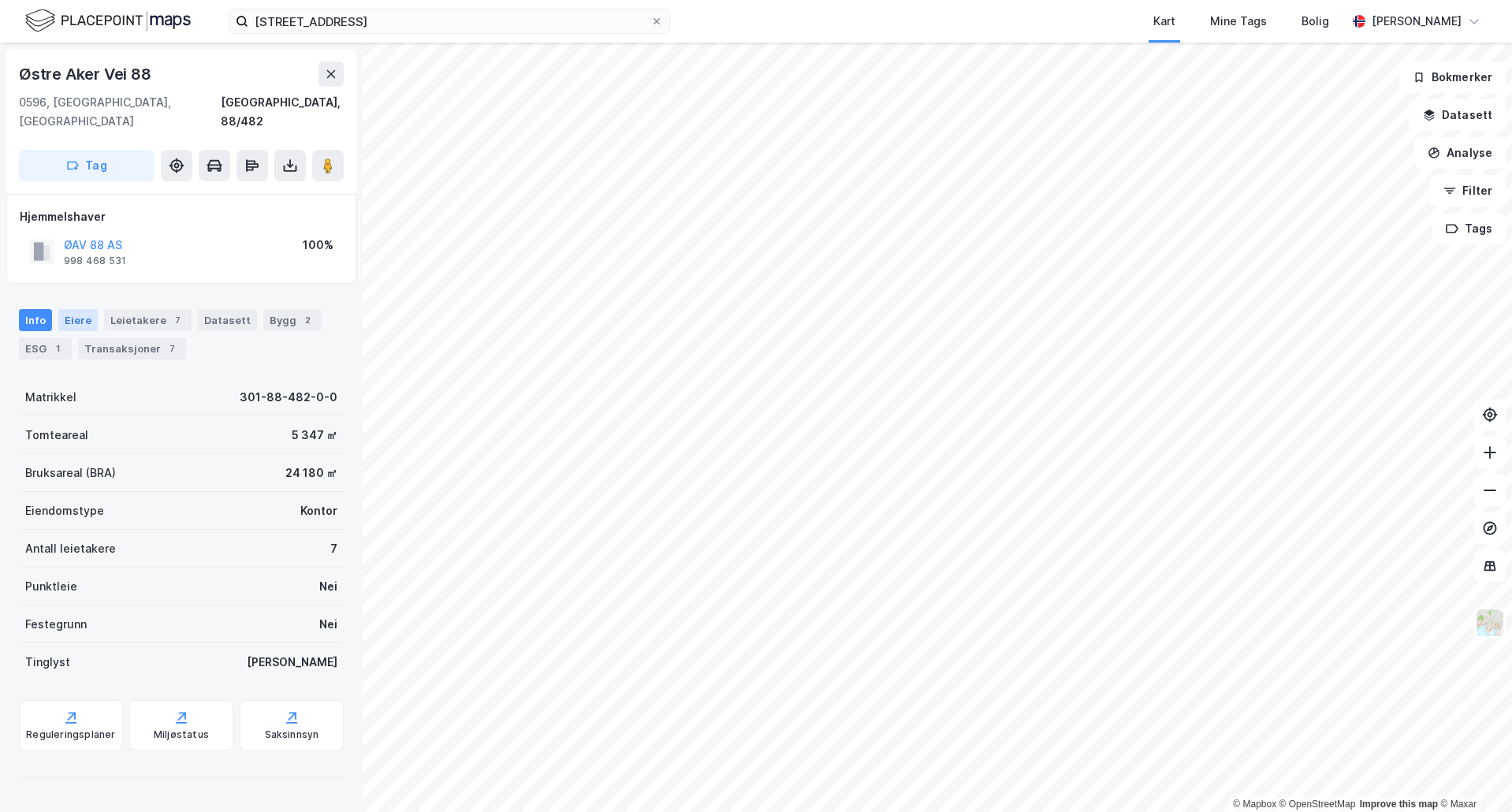
click at [85, 309] on div "Eiere" at bounding box center [78, 320] width 39 height 22
